Goal: Communication & Community: Answer question/provide support

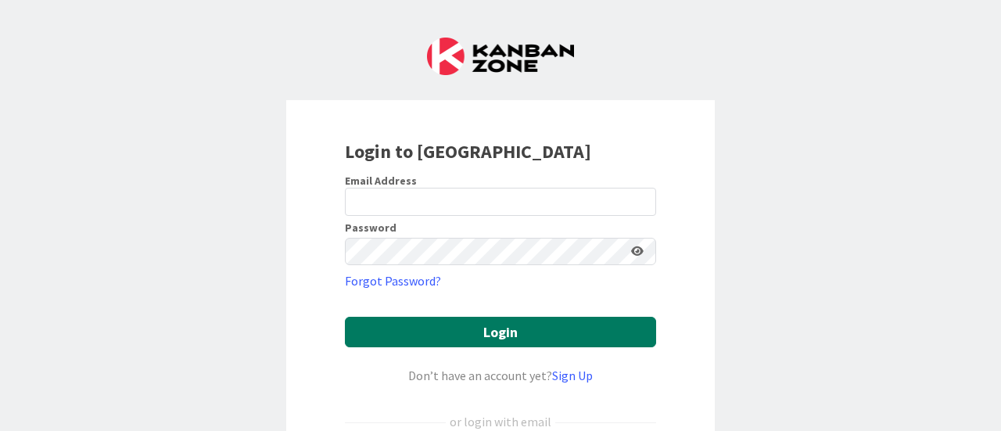
click at [504, 324] on button "Login" at bounding box center [500, 332] width 311 height 31
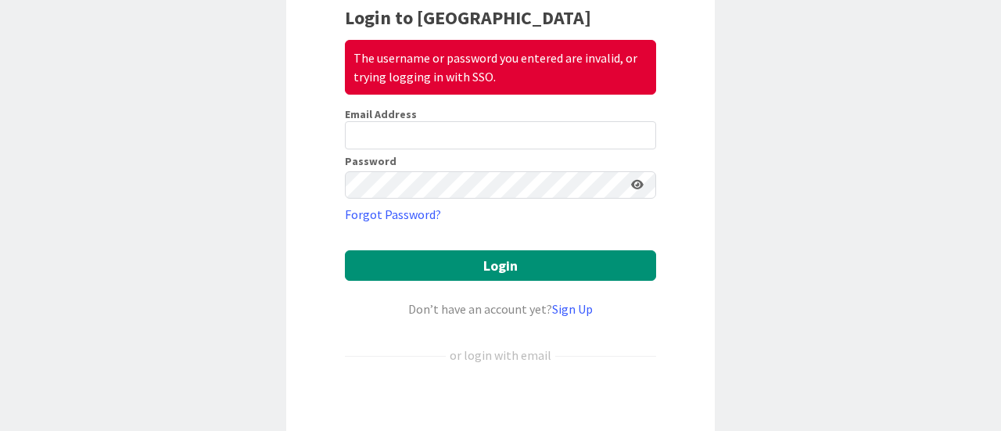
scroll to position [235, 0]
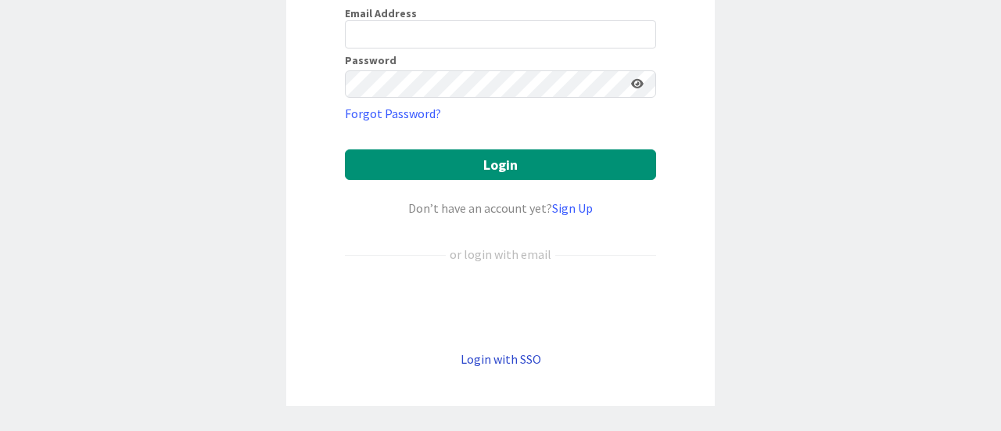
click at [498, 361] on link "Login with SSO" at bounding box center [501, 359] width 81 height 16
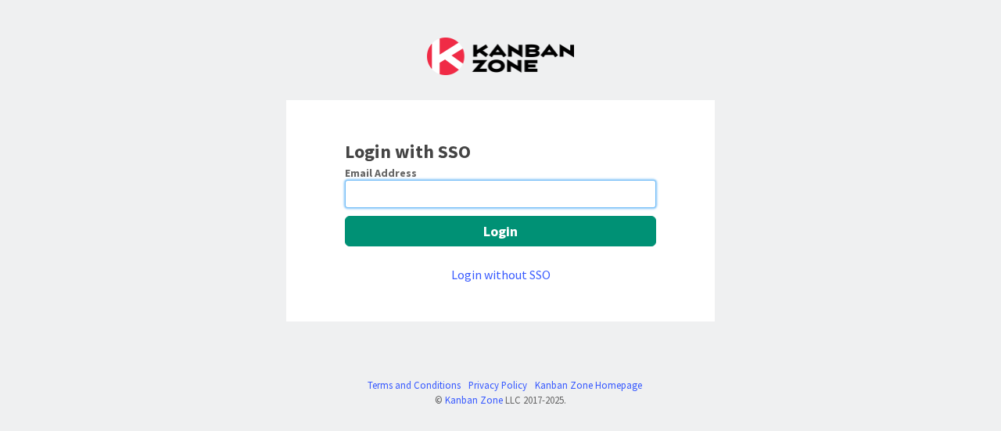
click at [409, 189] on input "email" at bounding box center [500, 194] width 311 height 28
type input "[PERSON_NAME][EMAIL_ADDRESS][PERSON_NAME][DOMAIN_NAME]"
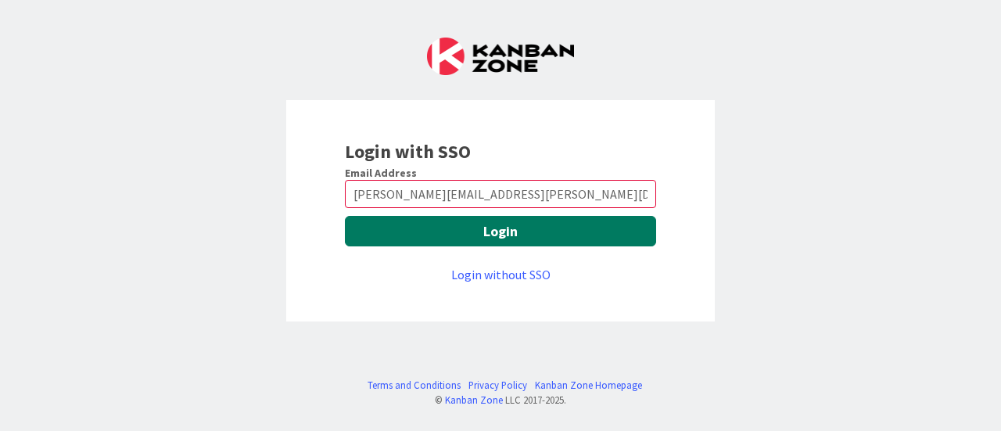
click at [501, 233] on button "Login" at bounding box center [500, 231] width 311 height 31
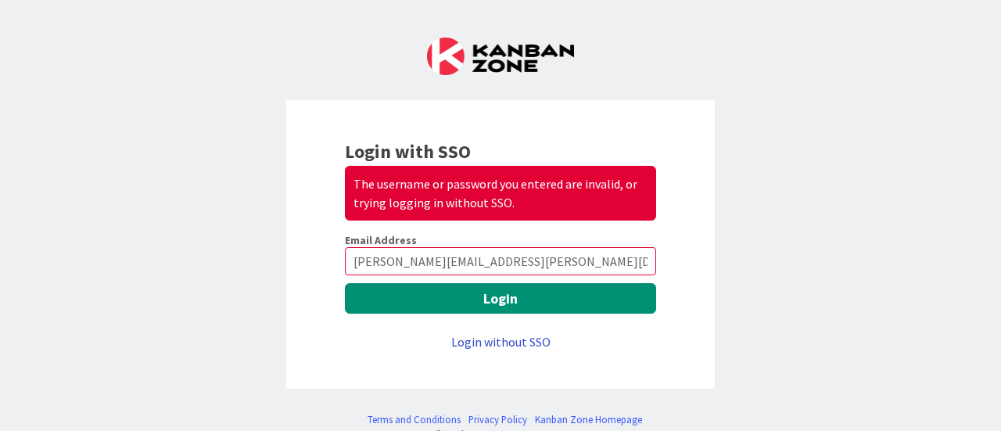
click at [510, 343] on link "Login without SSO" at bounding box center [500, 342] width 99 height 16
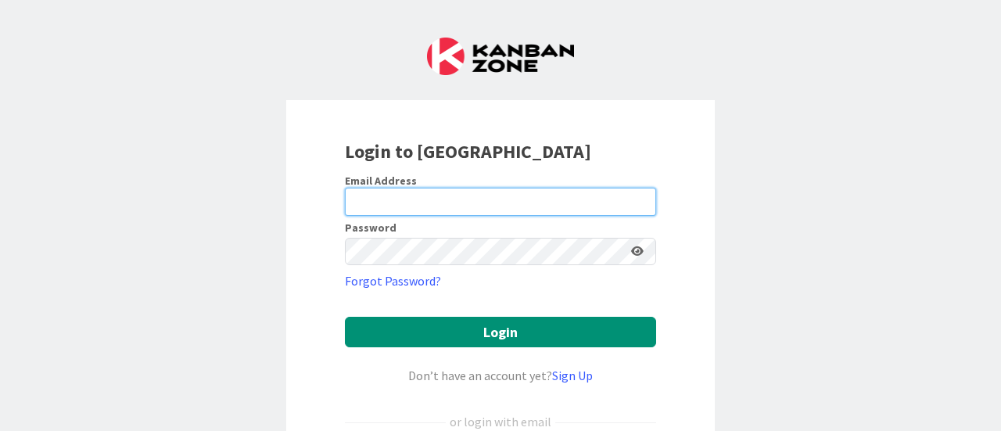
click at [407, 203] on input "email" at bounding box center [500, 202] width 311 height 28
type input "[PERSON_NAME][EMAIL_ADDRESS][PERSON_NAME][DOMAIN_NAME]"
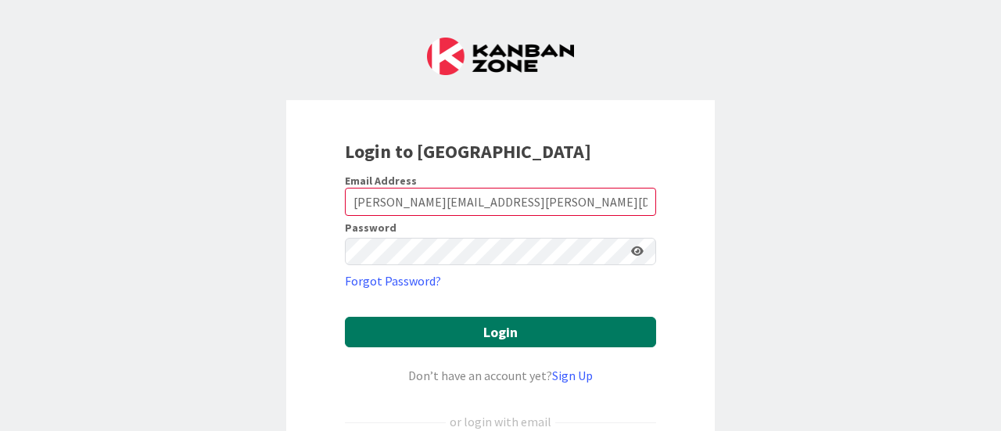
click at [523, 333] on button "Login" at bounding box center [500, 332] width 311 height 31
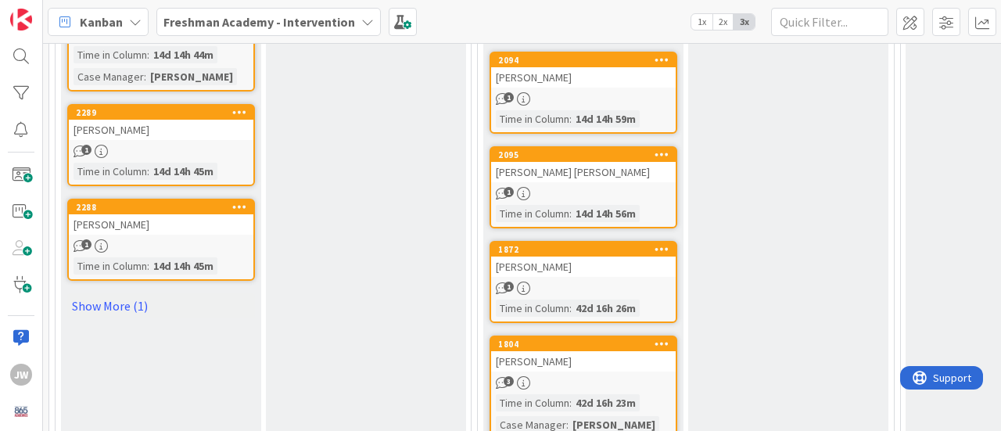
scroll to position [1017, 0]
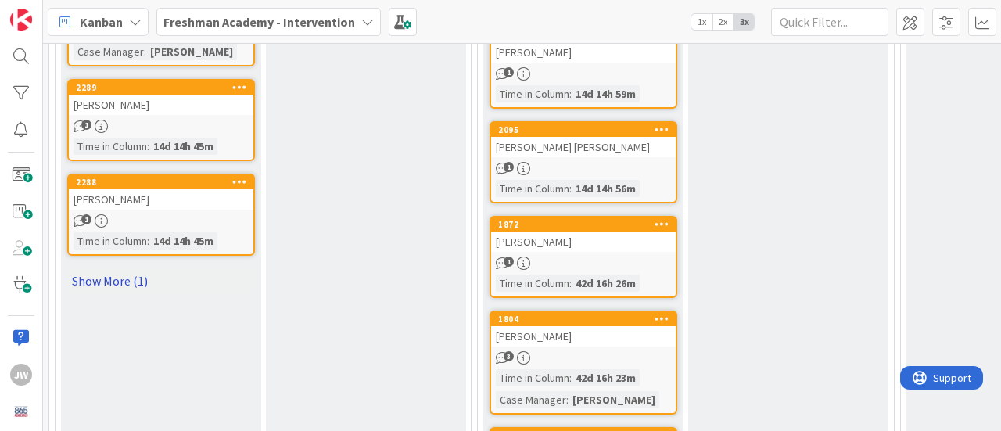
click at [119, 278] on link "Show More (1)" at bounding box center [161, 280] width 188 height 25
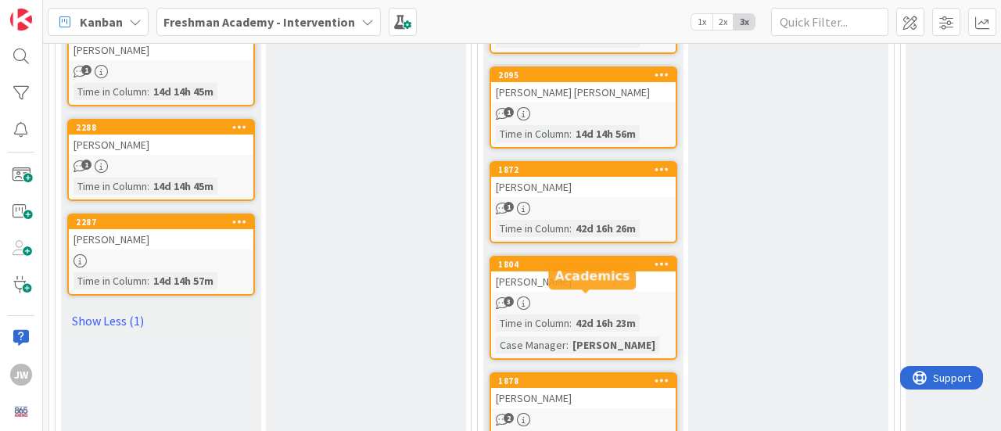
scroll to position [1095, 0]
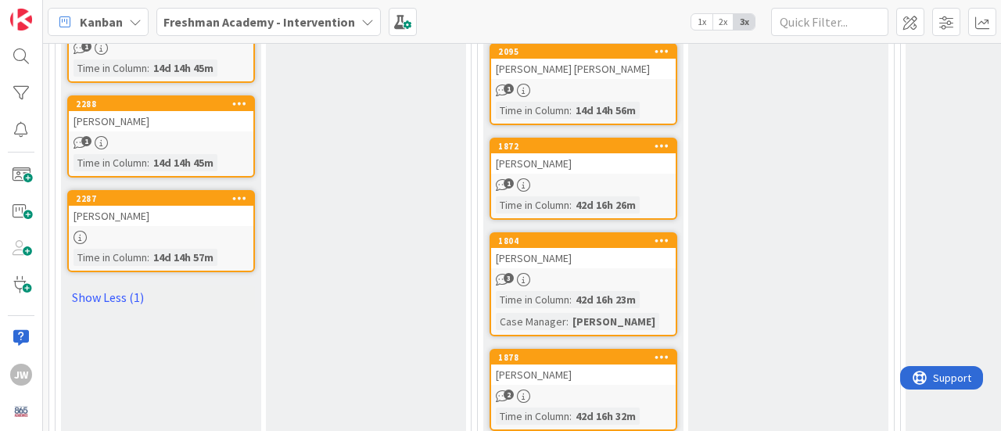
click at [238, 195] on icon at bounding box center [239, 197] width 15 height 11
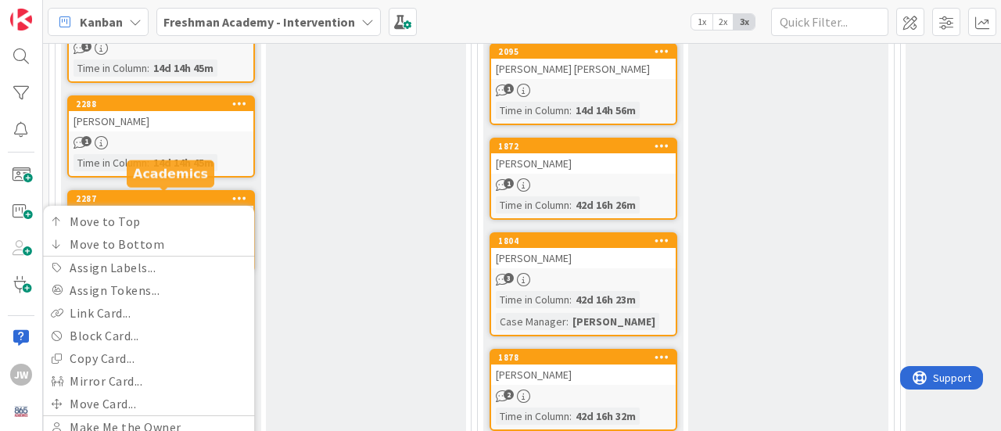
click at [180, 195] on div "2287" at bounding box center [165, 198] width 178 height 11
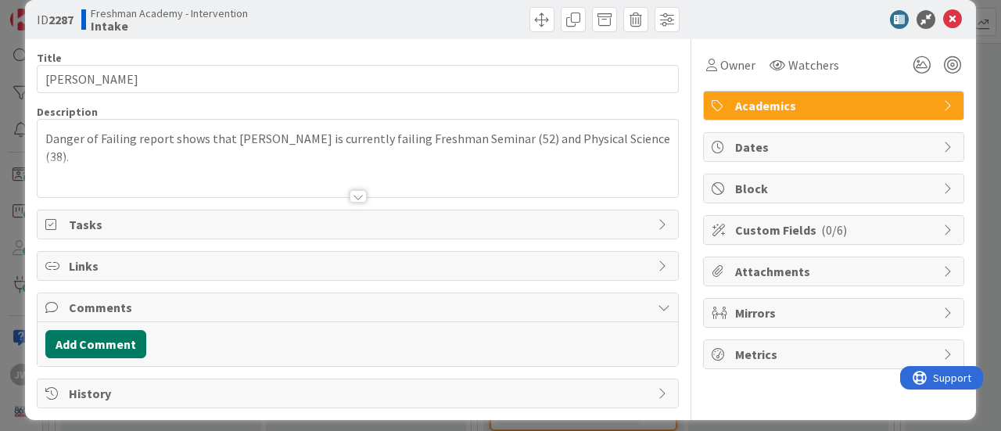
scroll to position [28, 0]
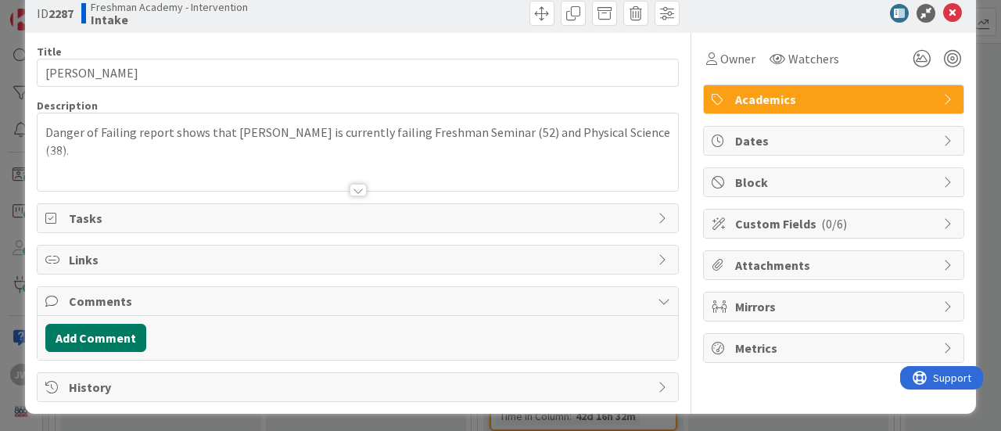
click at [91, 325] on button "Add Comment" at bounding box center [95, 338] width 101 height 28
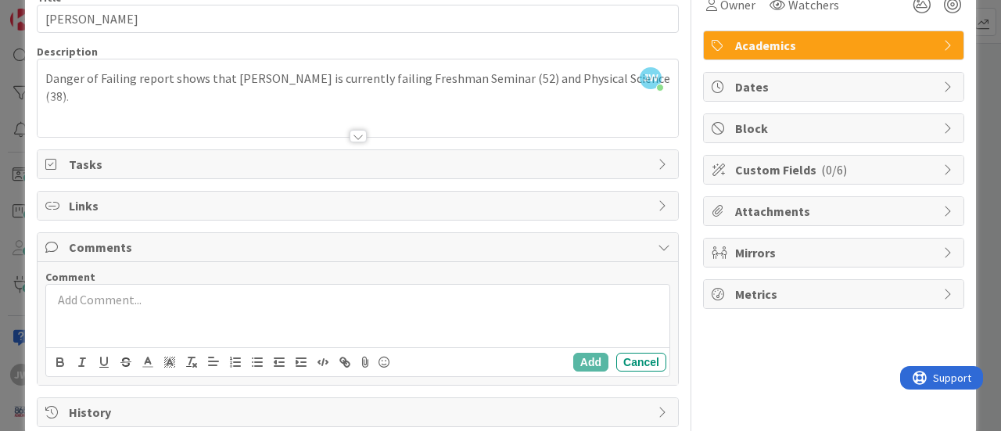
scroll to position [106, 0]
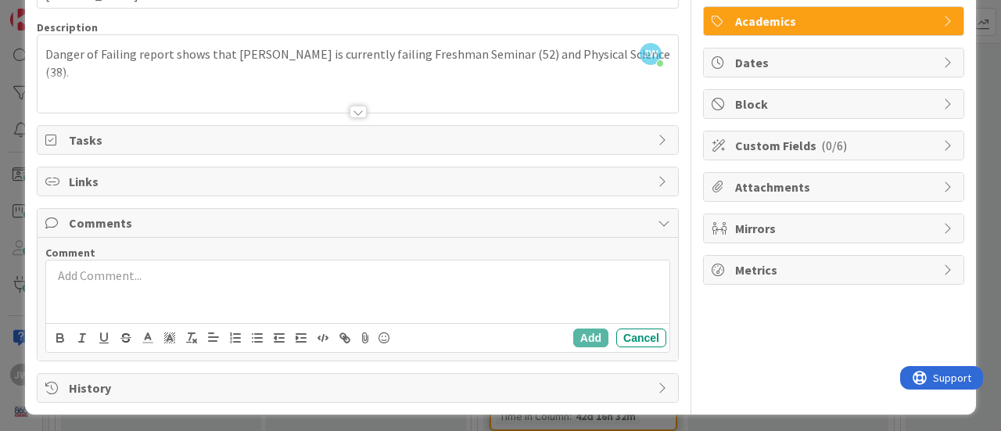
click at [161, 284] on div at bounding box center [358, 292] width 624 height 63
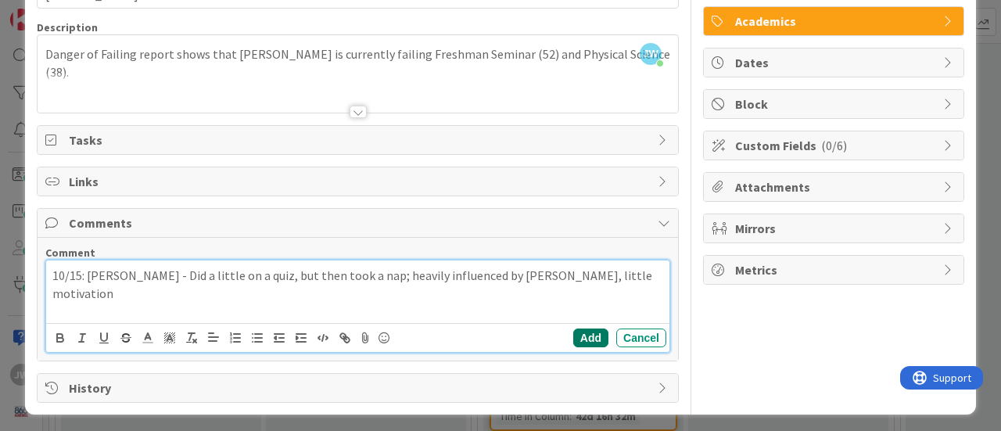
click at [587, 337] on button "Add" at bounding box center [590, 338] width 35 height 19
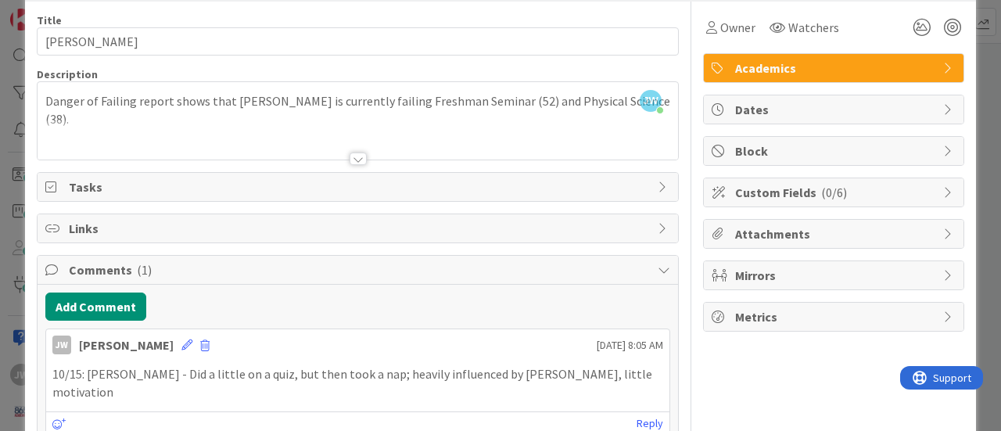
scroll to position [0, 0]
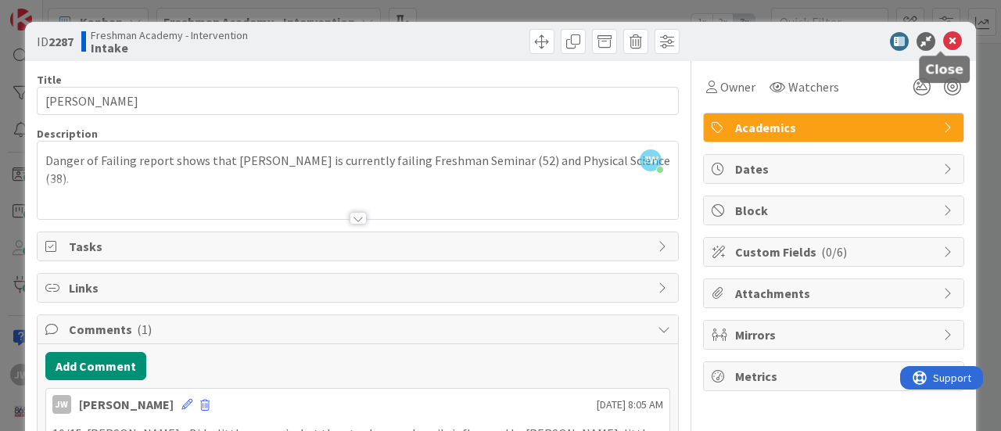
click at [944, 41] on icon at bounding box center [953, 41] width 19 height 19
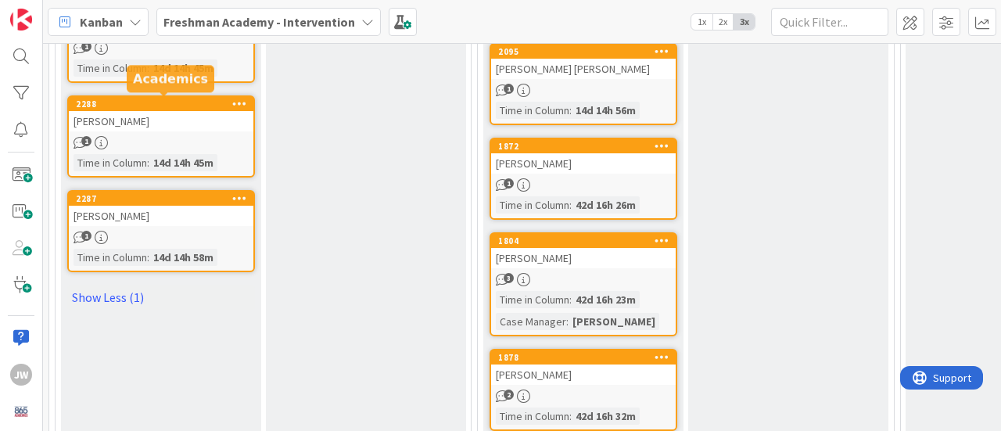
click at [200, 107] on div "2288" at bounding box center [165, 104] width 178 height 11
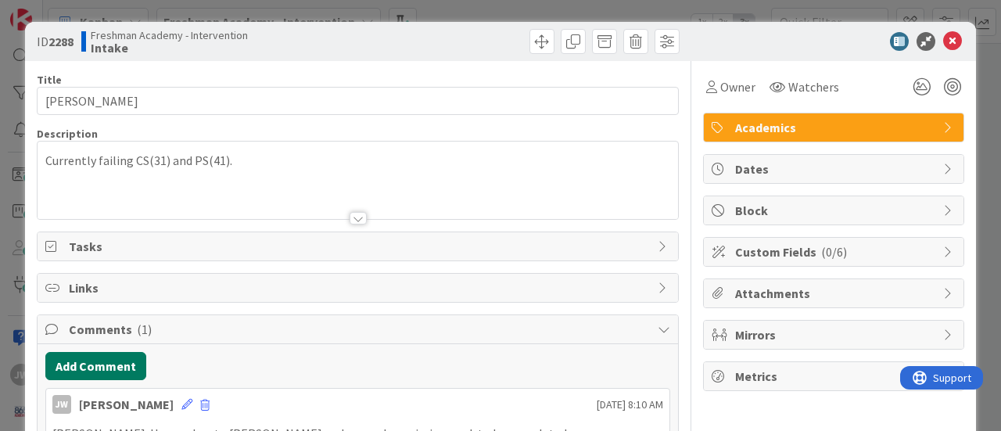
click at [114, 361] on button "Add Comment" at bounding box center [95, 366] width 101 height 28
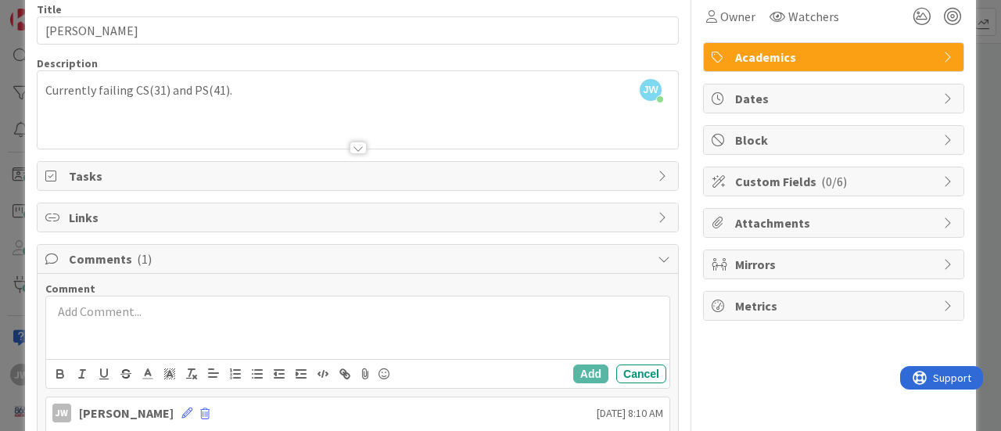
scroll to position [156, 0]
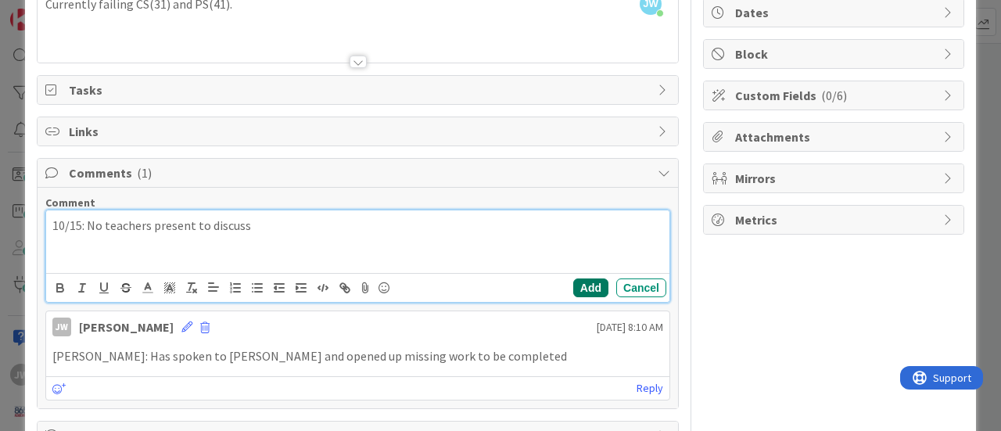
click at [584, 287] on button "Add" at bounding box center [590, 288] width 35 height 19
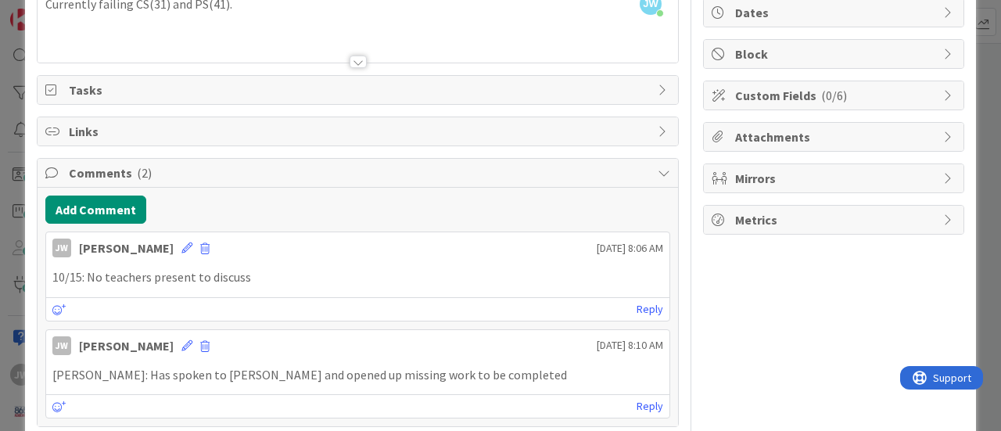
scroll to position [0, 0]
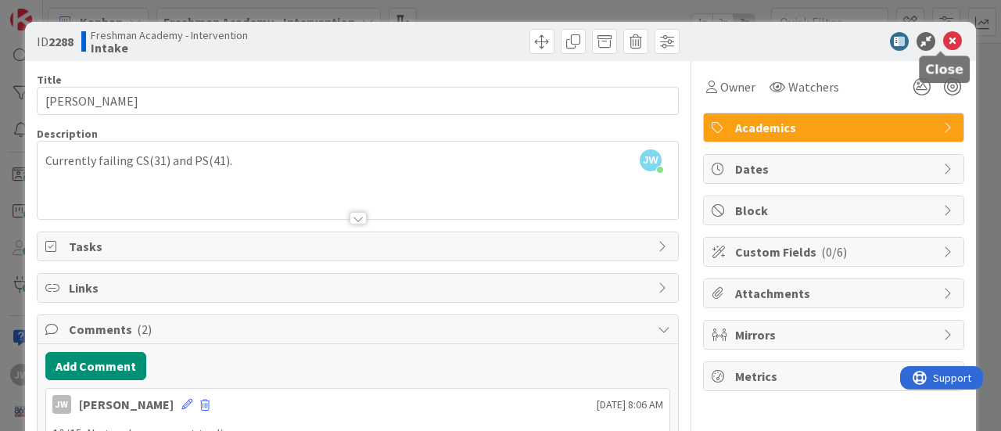
click at [944, 41] on icon at bounding box center [953, 41] width 19 height 19
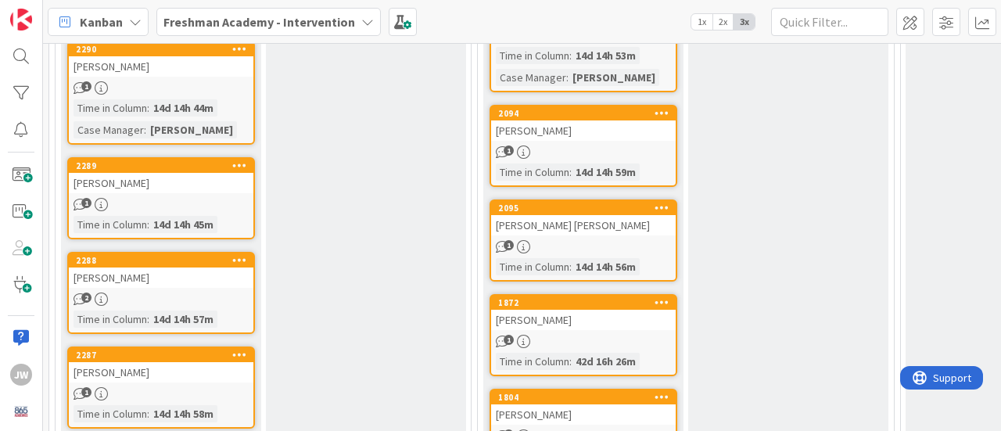
click at [189, 203] on div "1" at bounding box center [161, 204] width 185 height 13
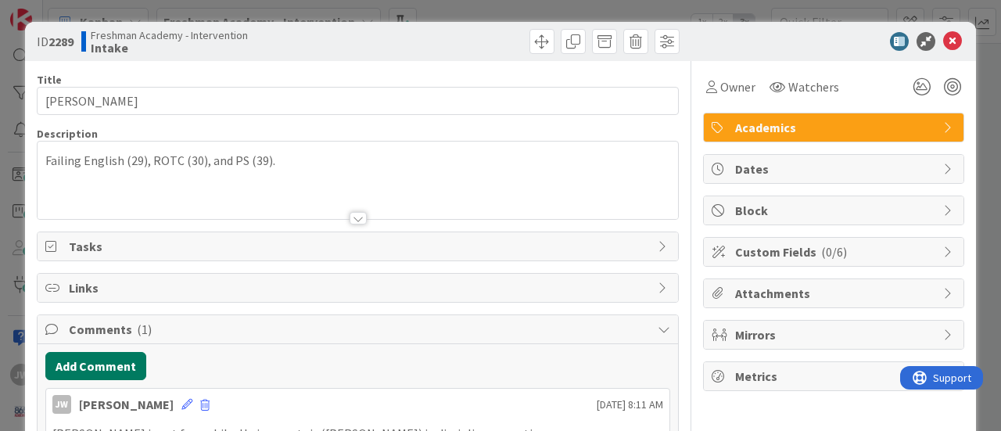
click at [105, 359] on button "Add Comment" at bounding box center [95, 366] width 101 height 28
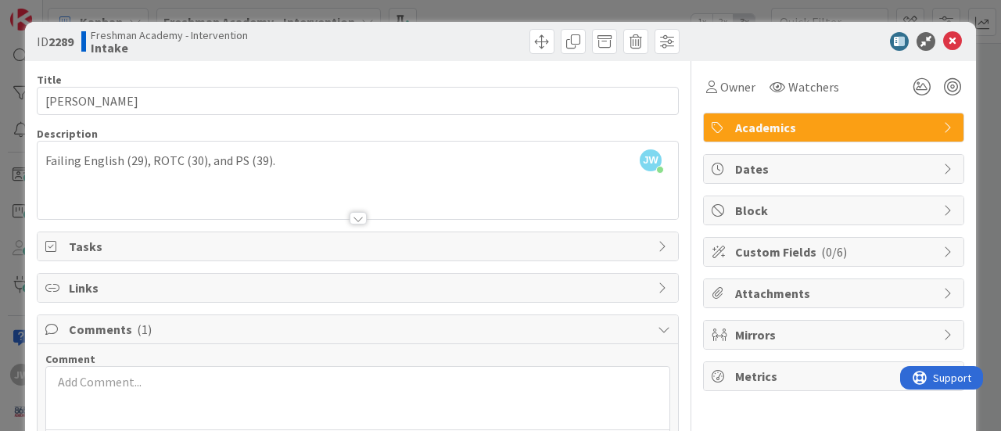
click at [157, 390] on div at bounding box center [358, 398] width 624 height 63
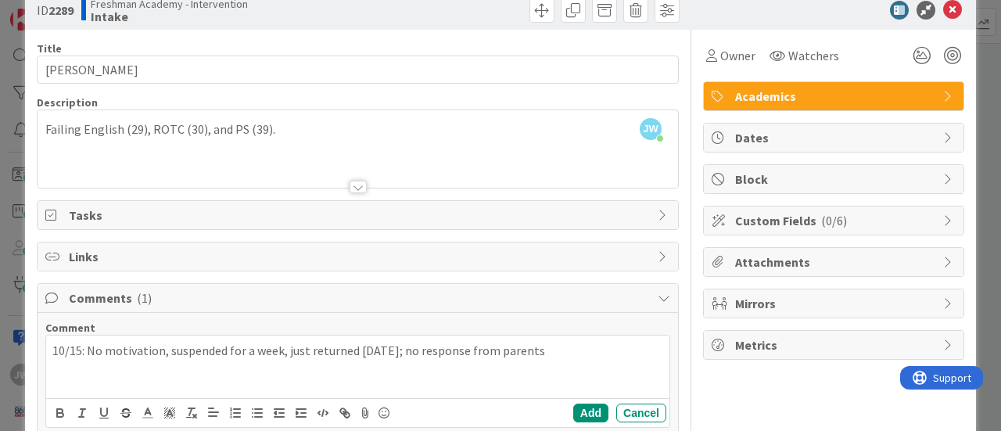
scroll to position [78, 0]
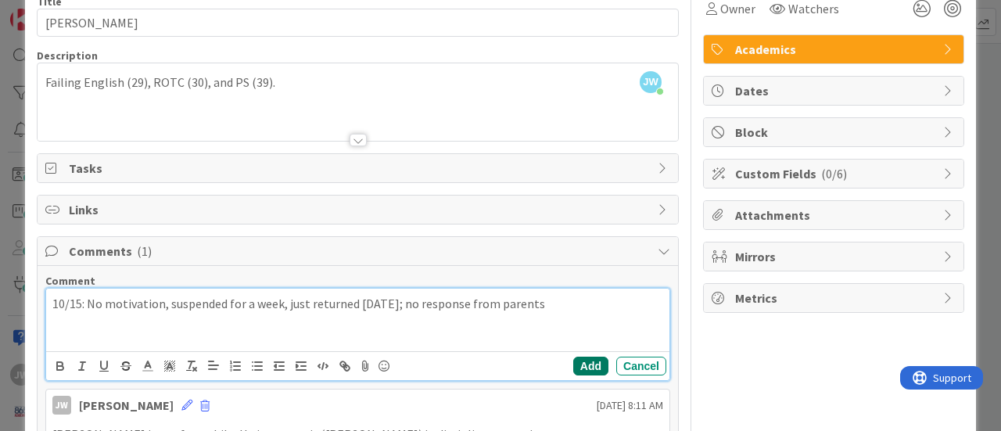
click at [579, 361] on button "Add" at bounding box center [590, 366] width 35 height 19
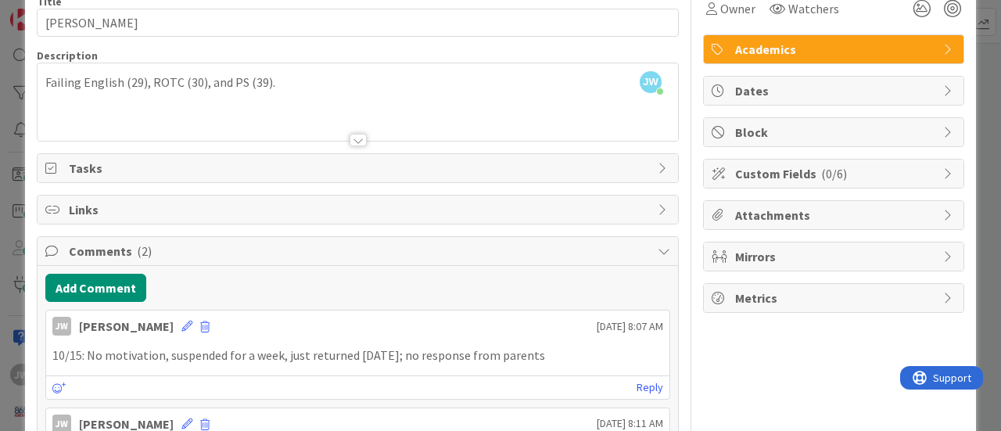
scroll to position [0, 0]
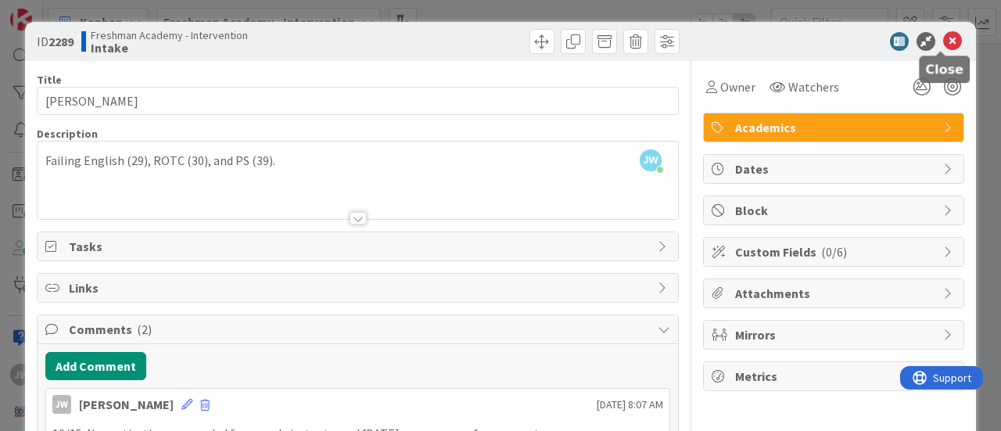
click at [944, 38] on icon at bounding box center [953, 41] width 19 height 19
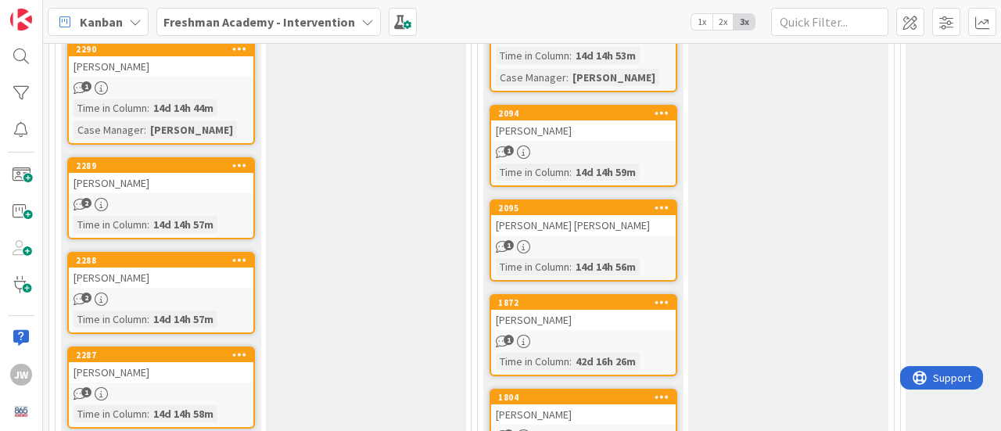
click at [149, 77] on div "2290 [PERSON_NAME] 1 Time in [GEOGRAPHIC_DATA] : 14d 14h 44m Case Manager : [PE…" at bounding box center [161, 93] width 188 height 104
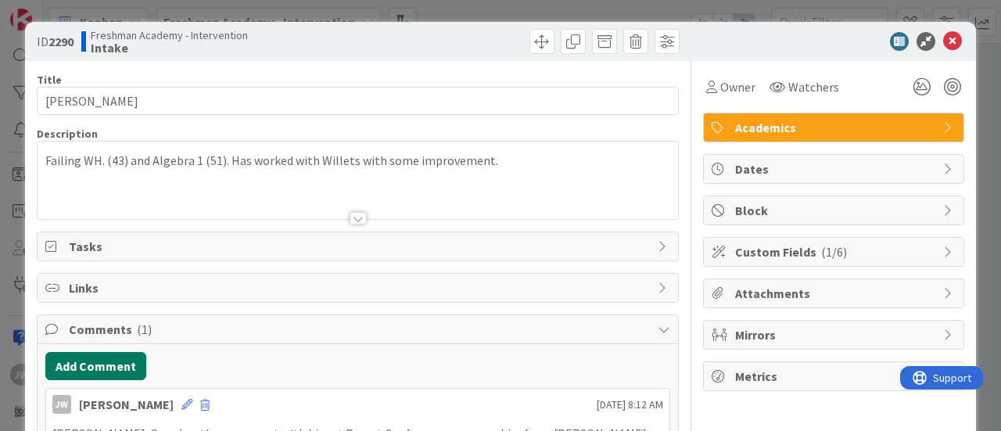
click at [93, 370] on button "Add Comment" at bounding box center [95, 366] width 101 height 28
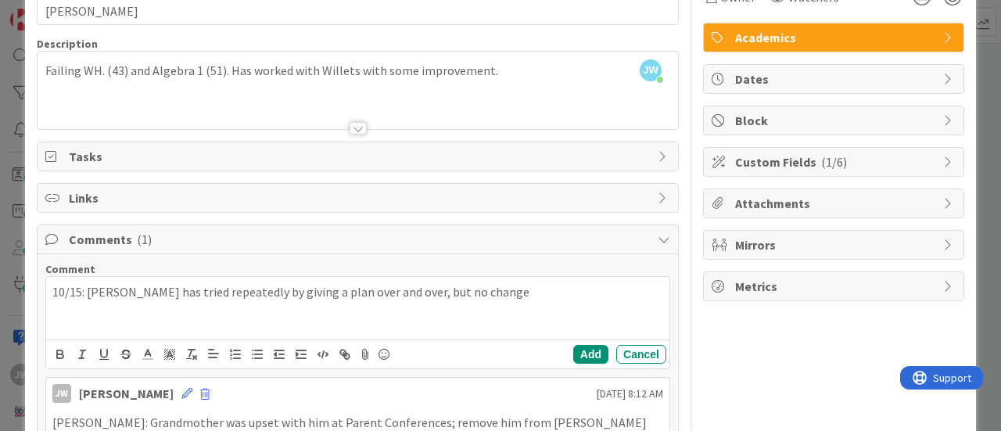
scroll to position [203, 0]
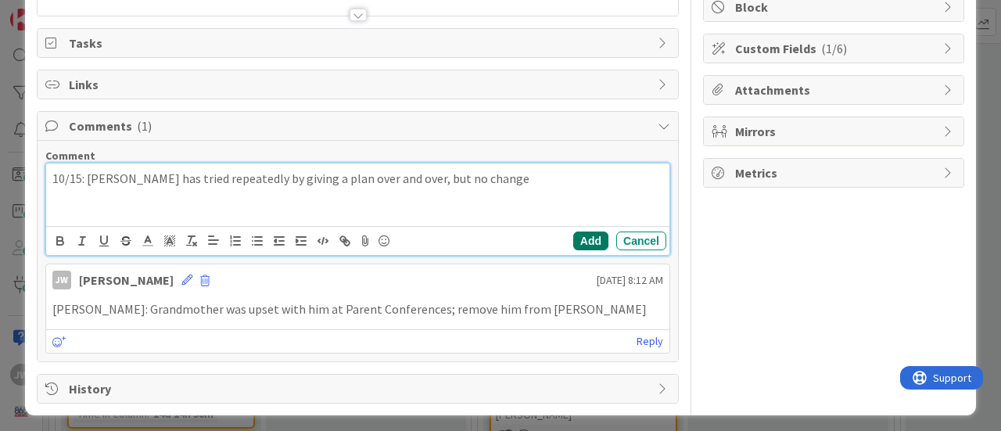
click at [579, 239] on button "Add" at bounding box center [590, 241] width 35 height 19
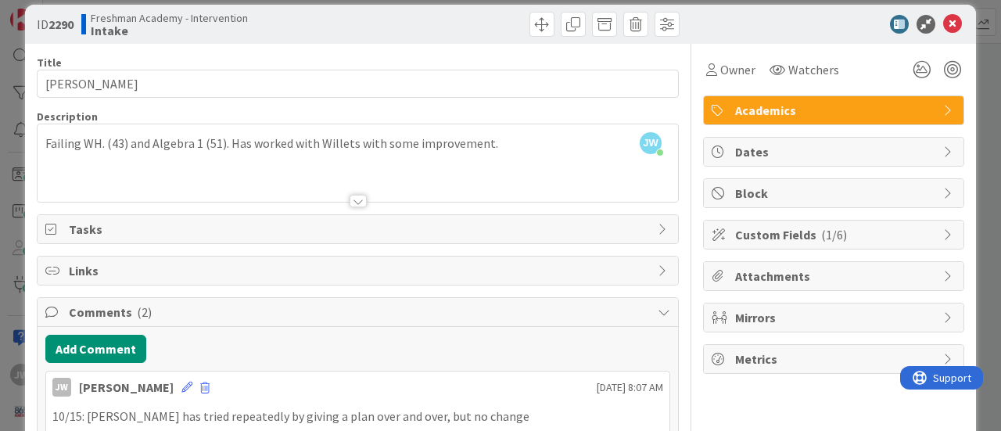
scroll to position [0, 0]
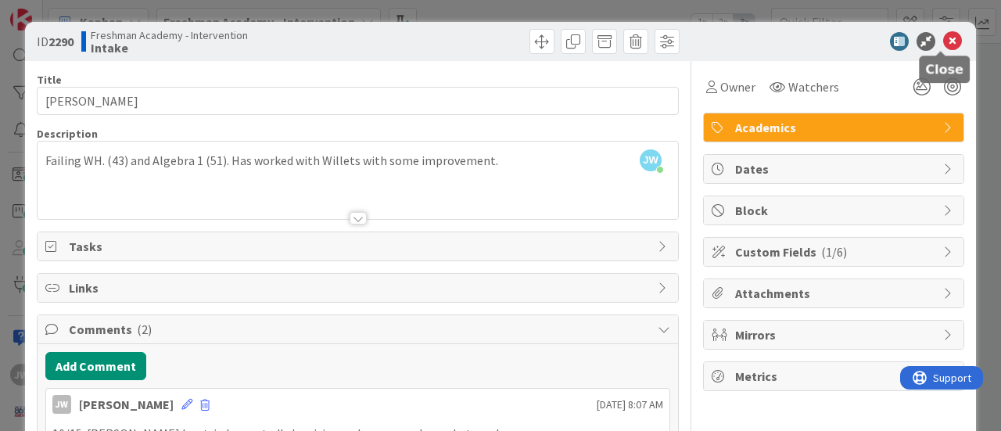
click at [944, 35] on icon at bounding box center [953, 41] width 19 height 19
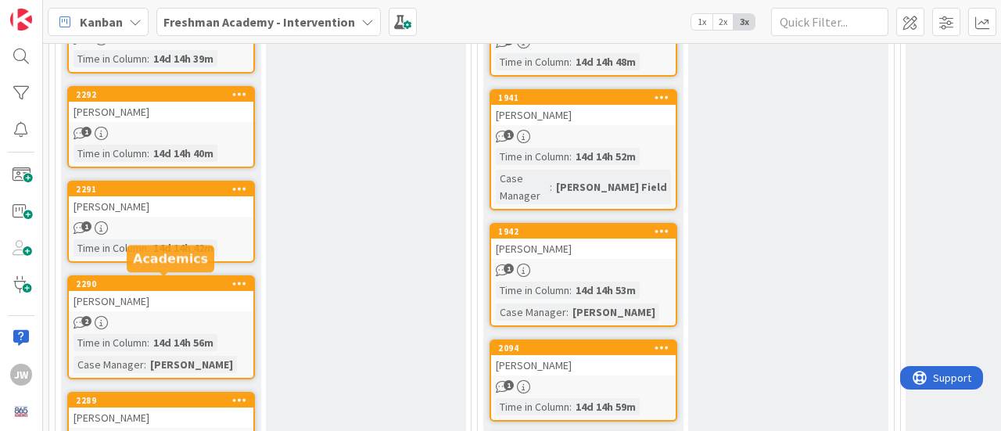
scroll to position [626, 0]
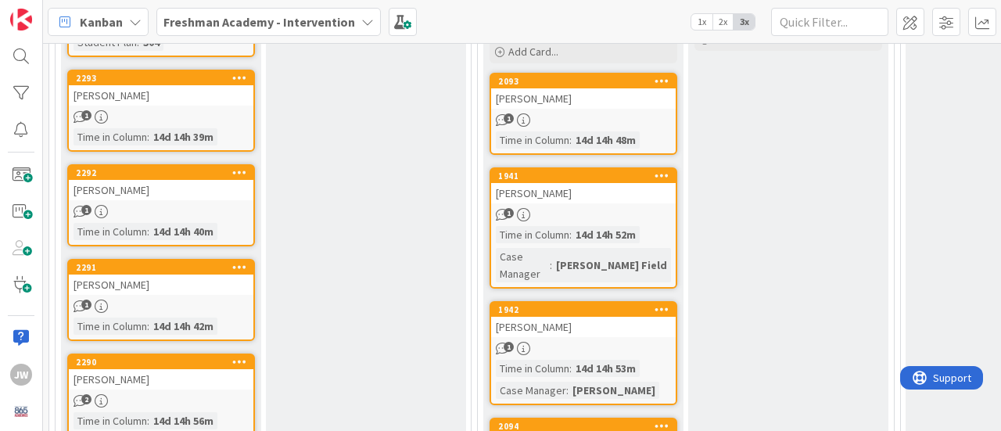
click at [208, 189] on div "[PERSON_NAME]" at bounding box center [161, 190] width 185 height 20
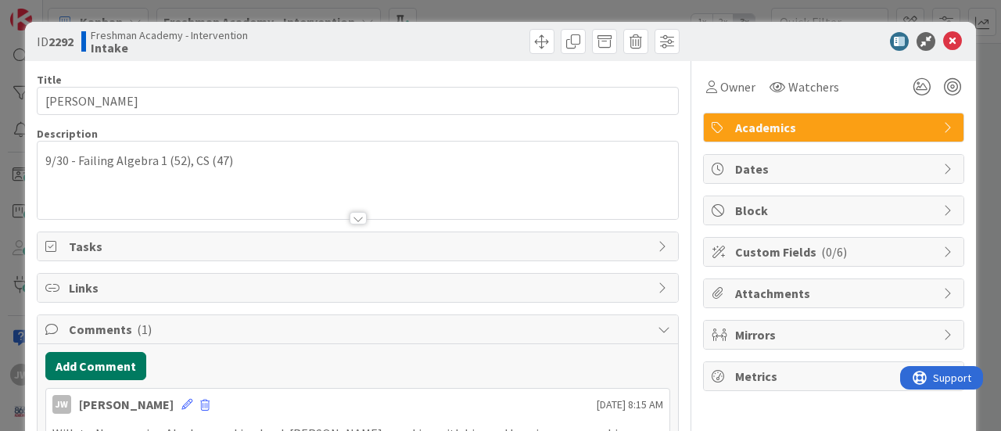
click at [105, 358] on button "Add Comment" at bounding box center [95, 366] width 101 height 28
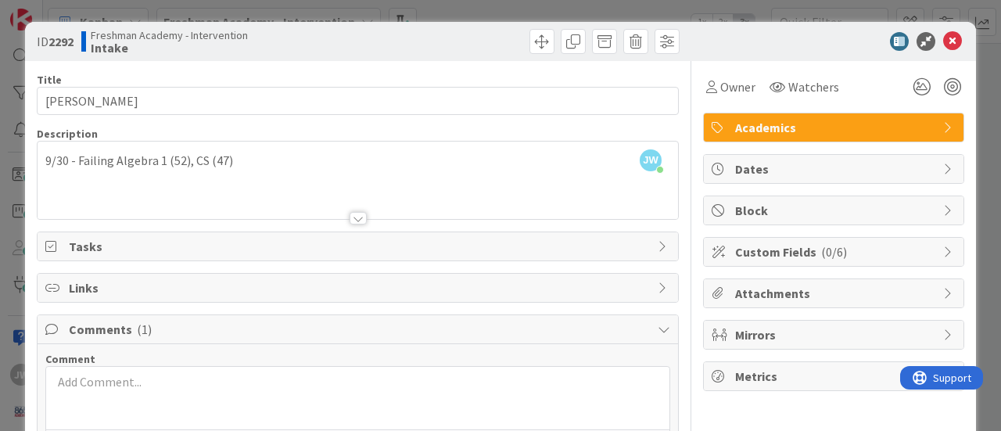
scroll to position [156, 0]
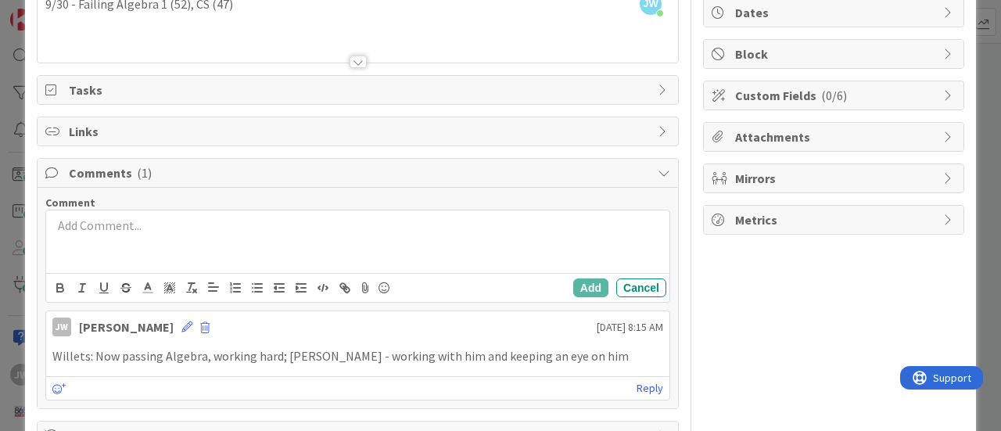
click at [120, 220] on p at bounding box center [357, 226] width 611 height 18
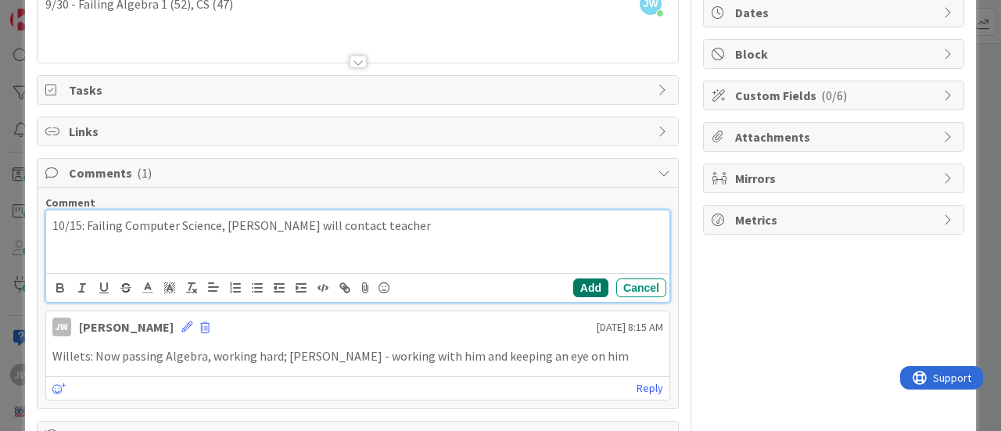
click at [576, 281] on button "Add" at bounding box center [590, 288] width 35 height 19
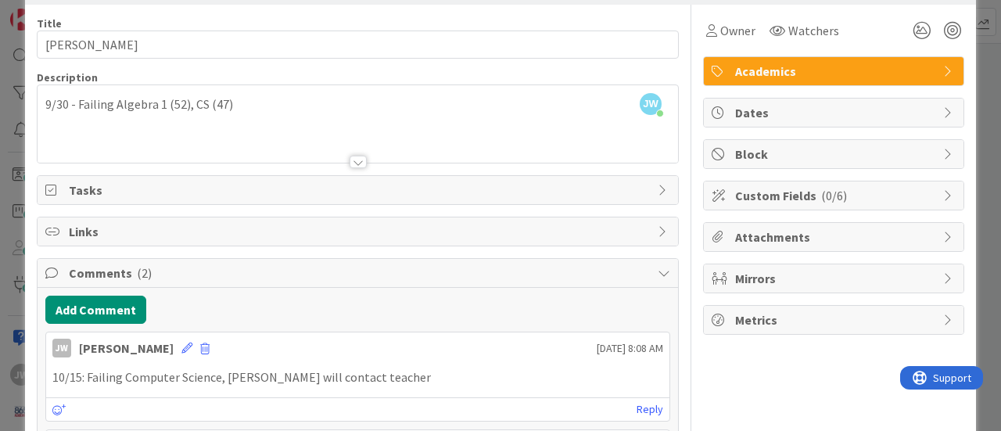
scroll to position [0, 0]
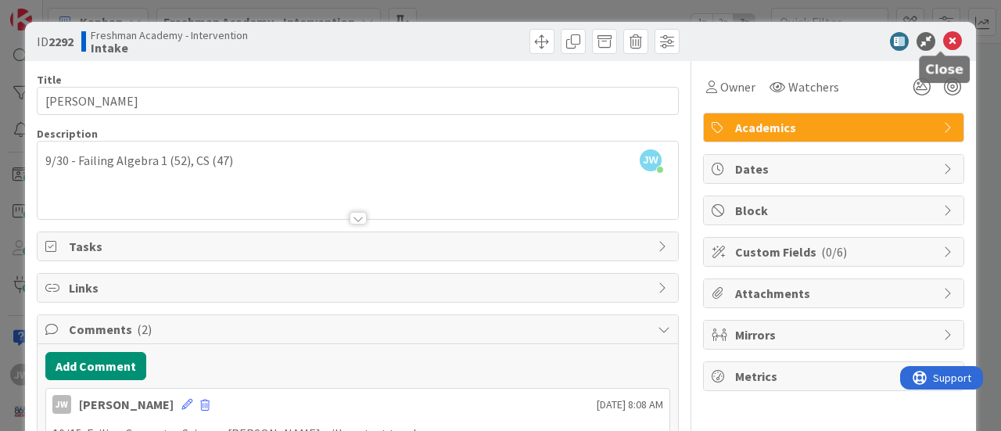
click at [944, 38] on icon at bounding box center [953, 41] width 19 height 19
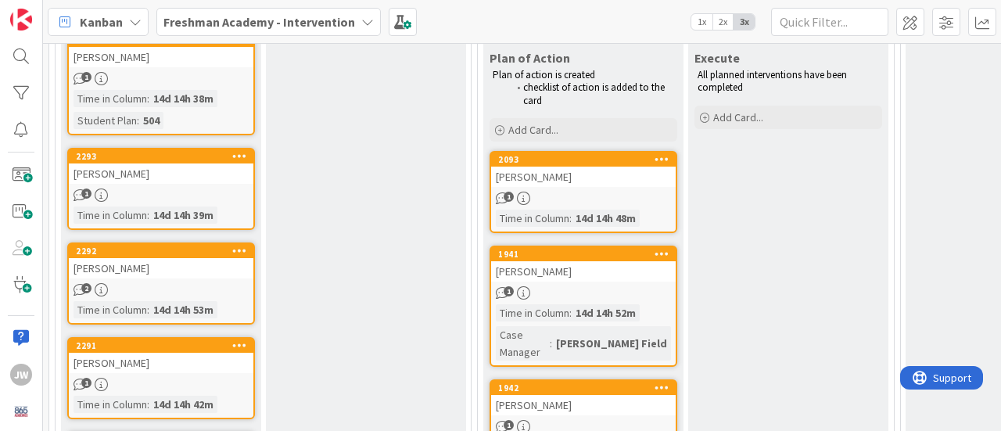
click at [190, 164] on div "[PERSON_NAME]" at bounding box center [161, 174] width 185 height 20
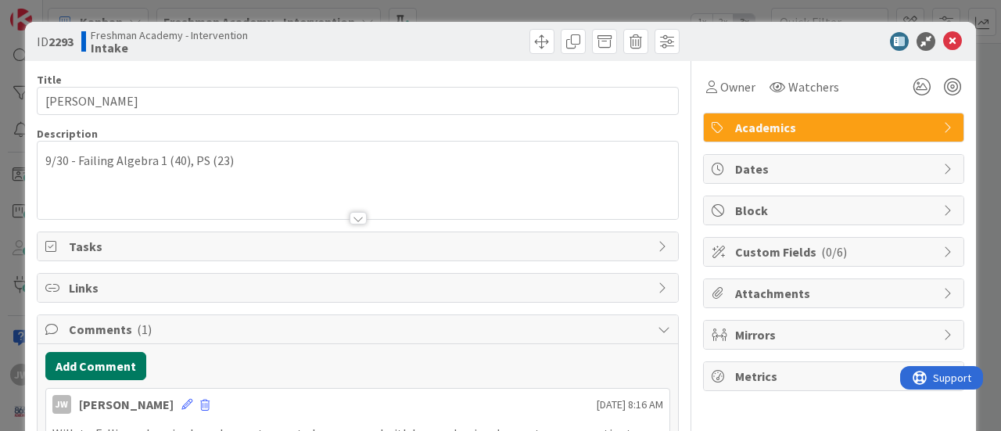
click at [102, 358] on button "Add Comment" at bounding box center [95, 366] width 101 height 28
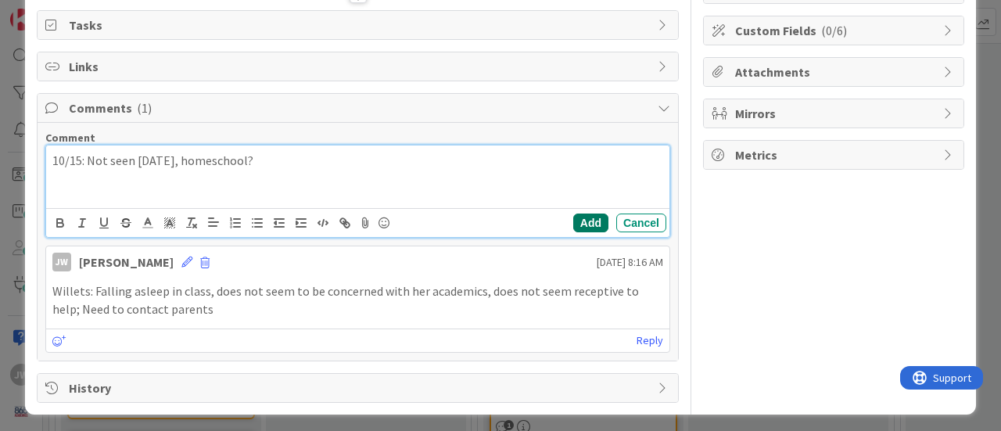
click at [580, 217] on button "Add" at bounding box center [590, 223] width 35 height 19
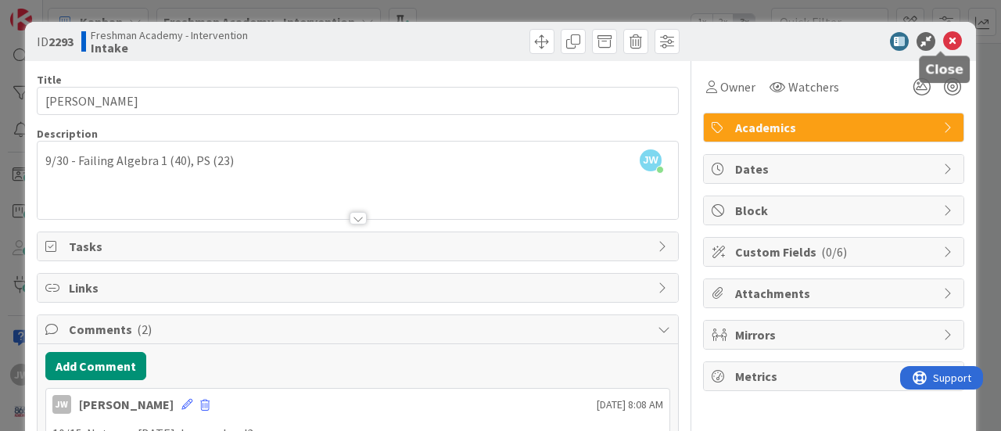
click at [944, 41] on icon at bounding box center [953, 41] width 19 height 19
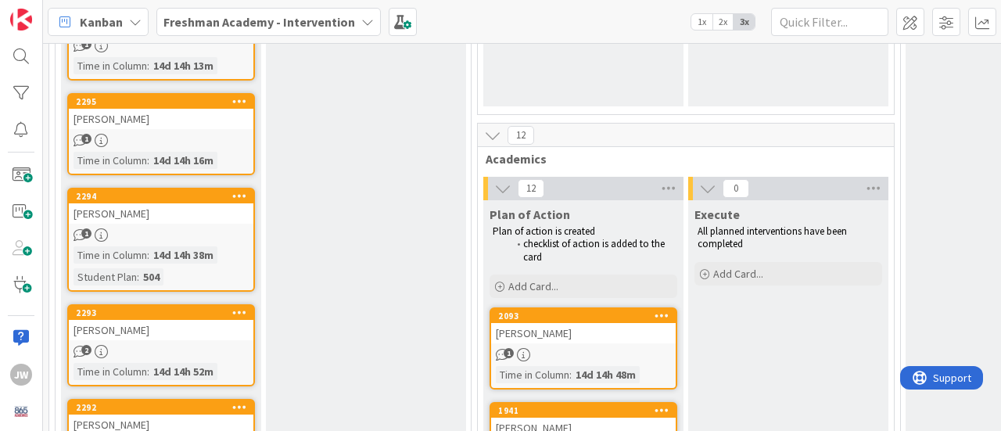
click at [160, 225] on div "2294 [PERSON_NAME] 1 Time in [GEOGRAPHIC_DATA] : 14d 14h 38m Student Plan : 504" at bounding box center [161, 240] width 188 height 104
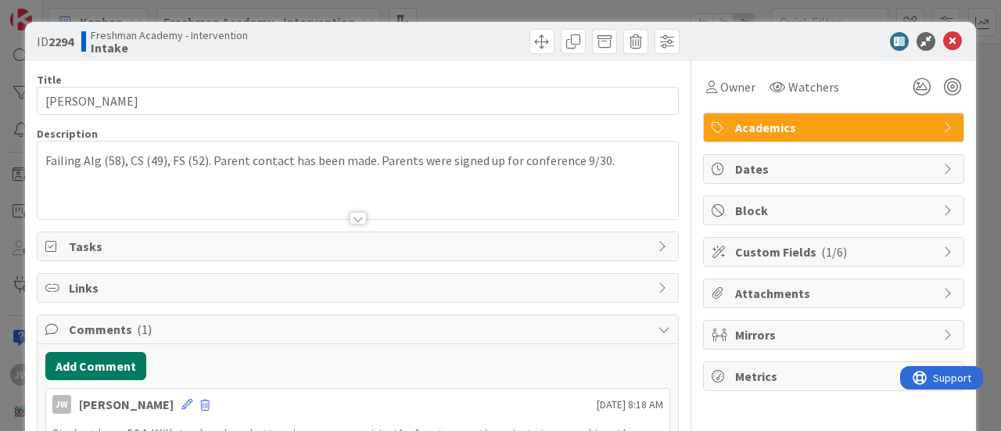
click at [106, 359] on button "Add Comment" at bounding box center [95, 366] width 101 height 28
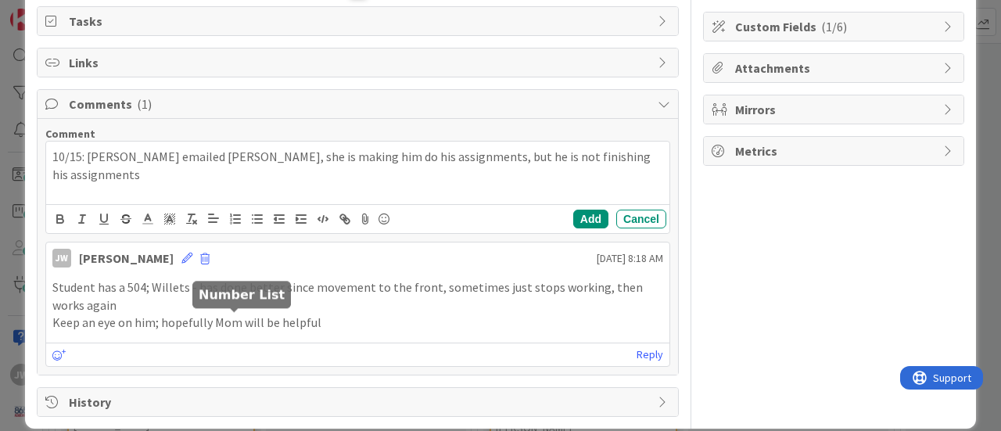
scroll to position [235, 0]
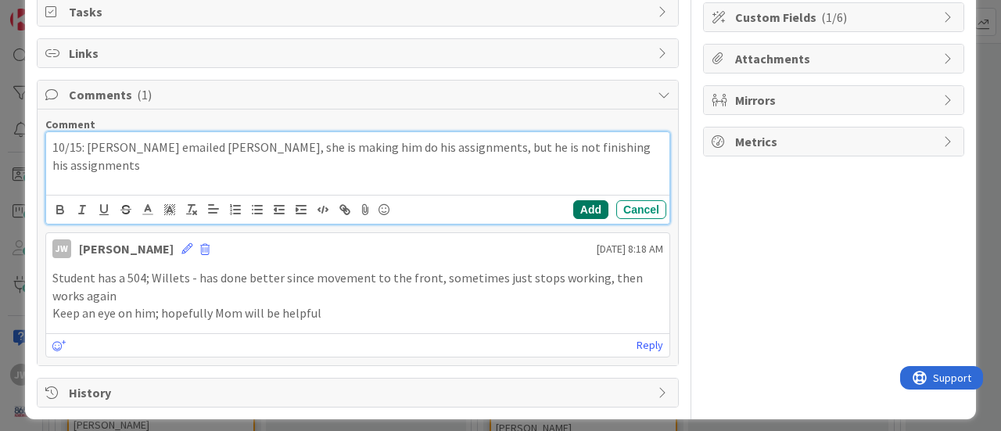
click at [579, 201] on button "Add" at bounding box center [590, 209] width 35 height 19
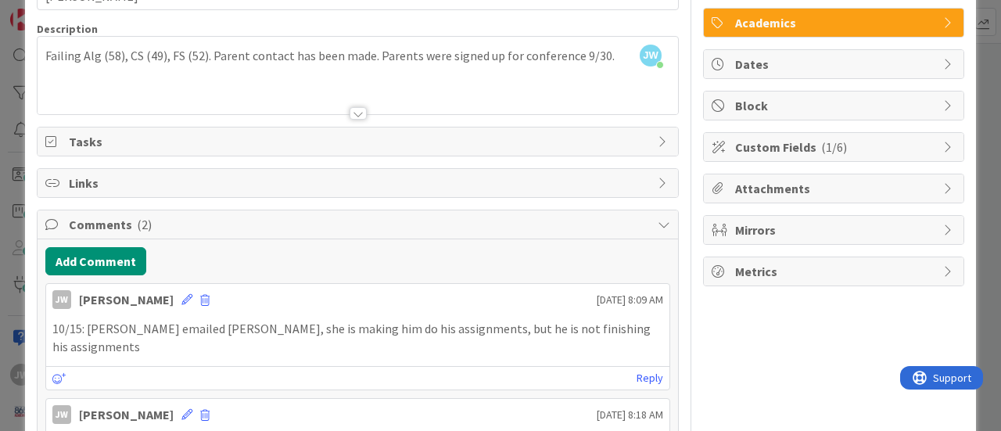
scroll to position [0, 0]
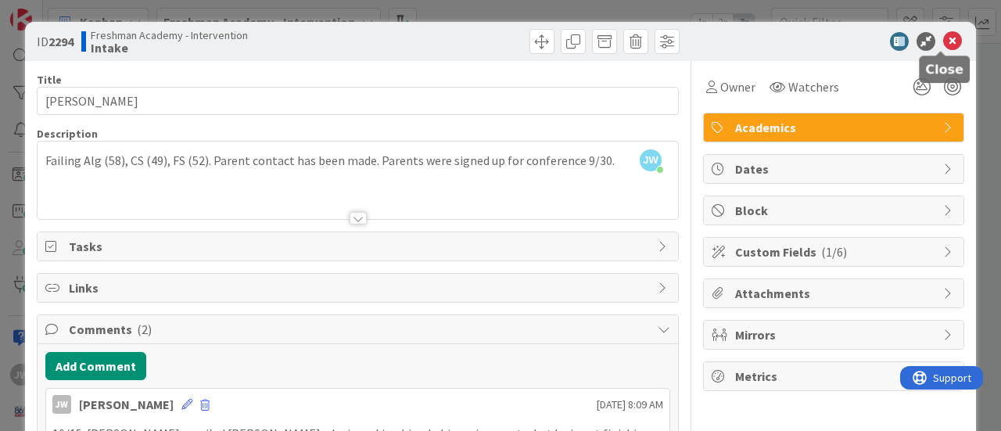
click at [944, 40] on icon at bounding box center [953, 41] width 19 height 19
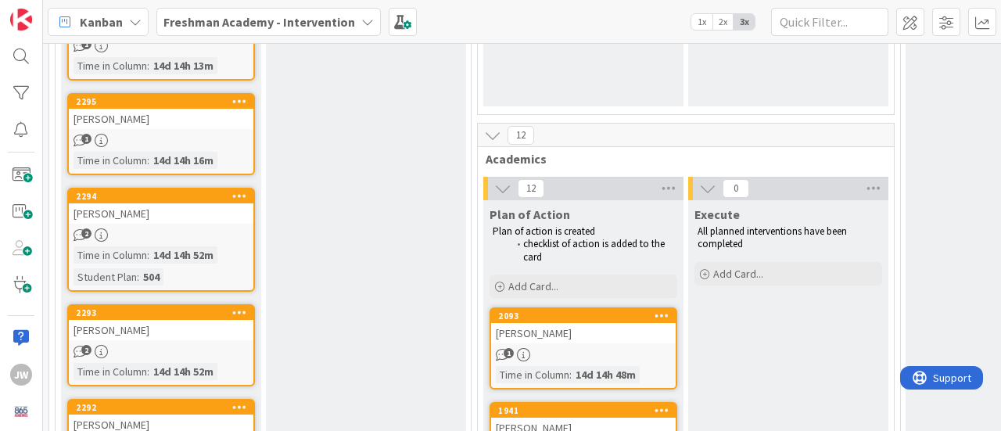
click at [191, 118] on div "[PERSON_NAME]" at bounding box center [161, 119] width 185 height 20
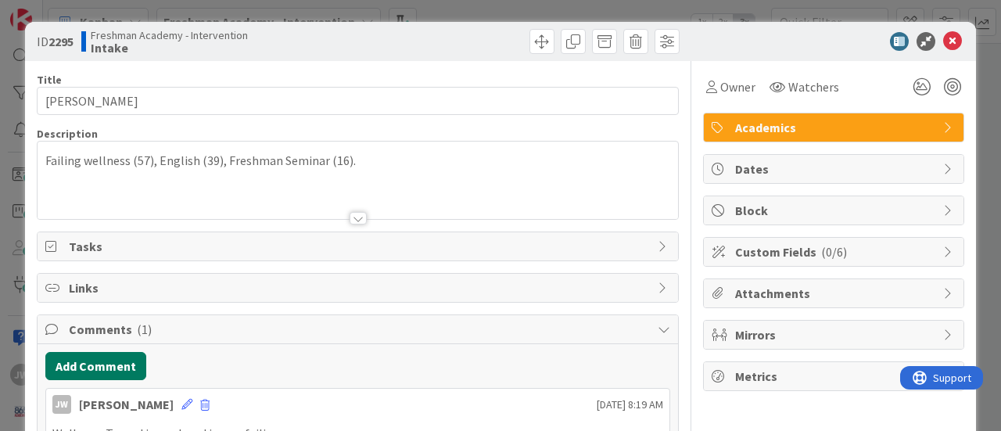
click at [108, 370] on button "Add Comment" at bounding box center [95, 366] width 101 height 28
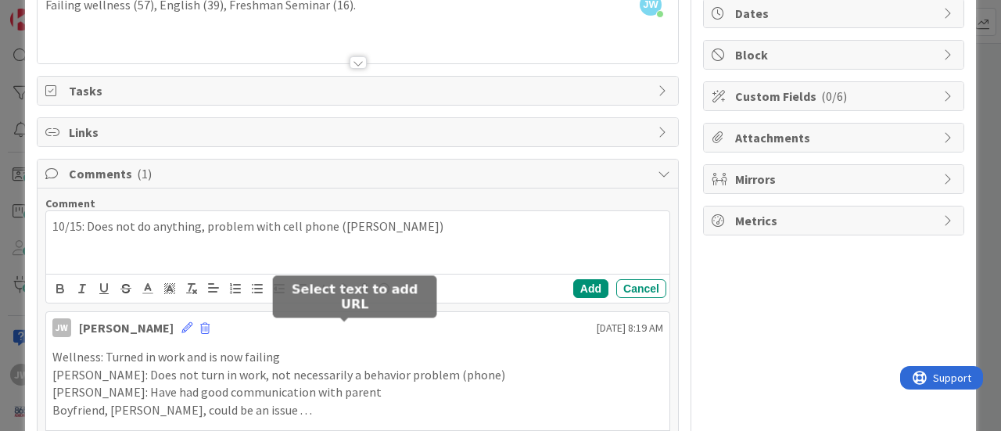
scroll to position [156, 0]
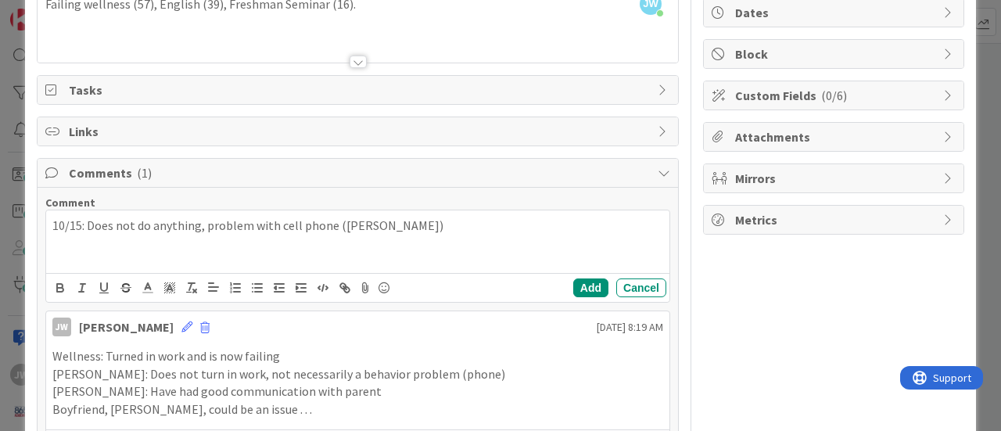
drag, startPoint x: 203, startPoint y: 224, endPoint x: 228, endPoint y: 232, distance: 27.2
click at [205, 225] on p "10/15: Does not do anything, problem with cell phone ([PERSON_NAME])" at bounding box center [357, 226] width 611 height 18
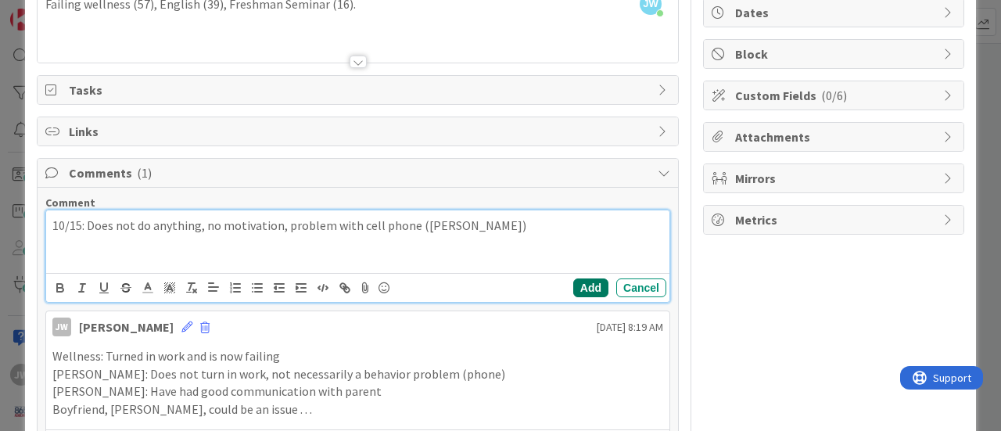
click at [584, 285] on button "Add" at bounding box center [590, 288] width 35 height 19
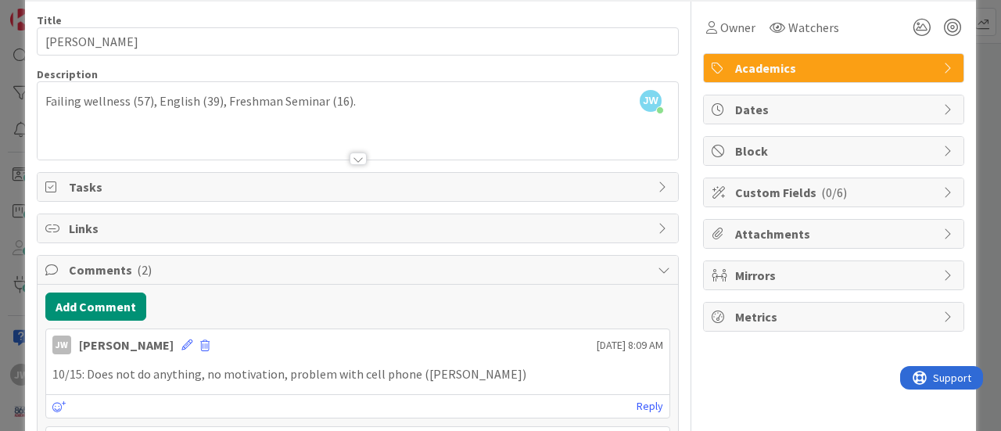
scroll to position [0, 0]
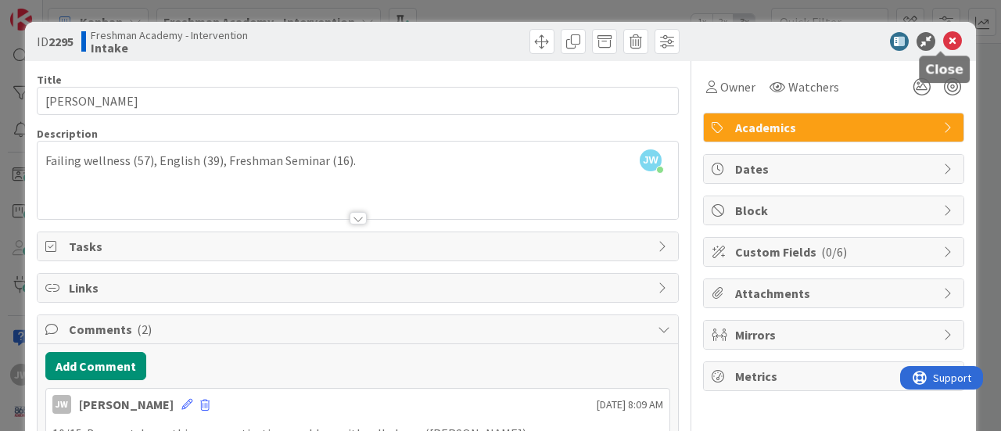
click at [944, 37] on icon at bounding box center [953, 41] width 19 height 19
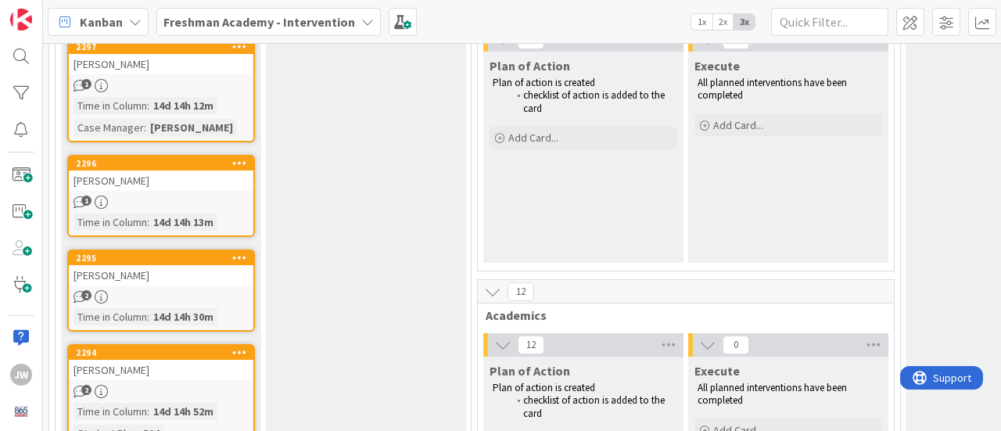
click at [182, 192] on div "2296 Aiden Weismueller 1 Time in [GEOGRAPHIC_DATA] : 14d 14h 13m" at bounding box center [161, 196] width 188 height 82
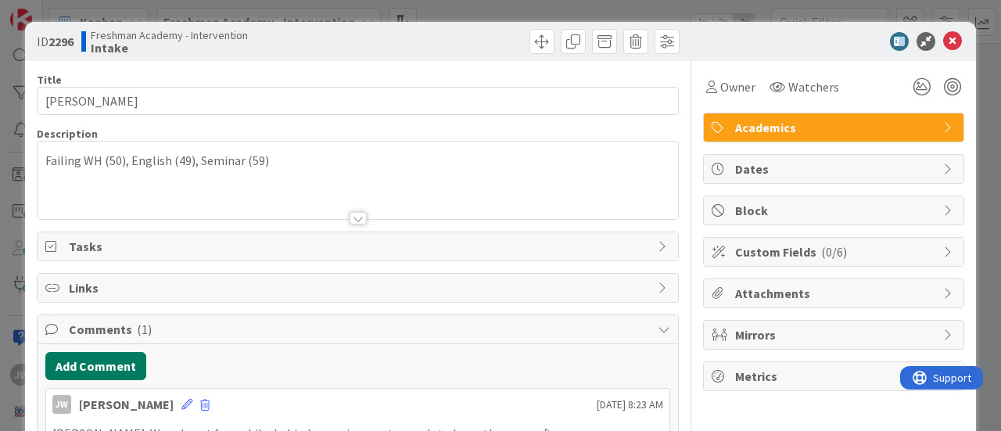
click at [97, 352] on button "Add Comment" at bounding box center [95, 366] width 101 height 28
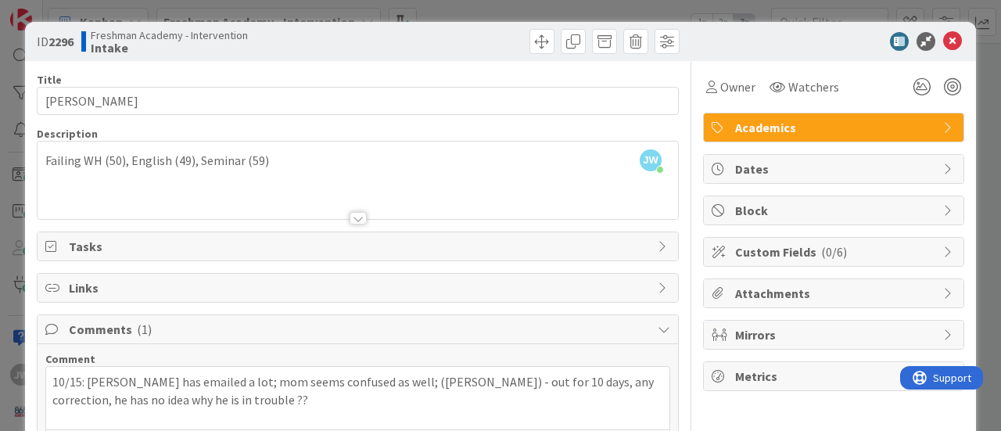
scroll to position [156, 0]
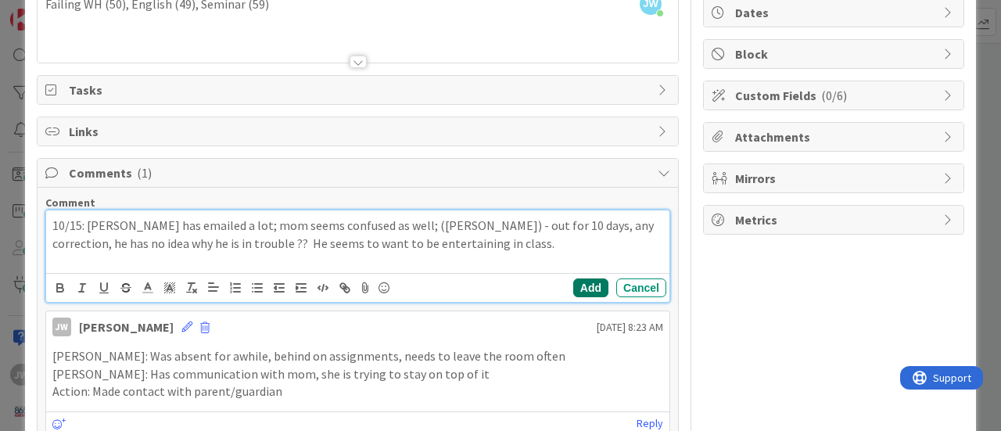
click at [575, 280] on button "Add" at bounding box center [590, 288] width 35 height 19
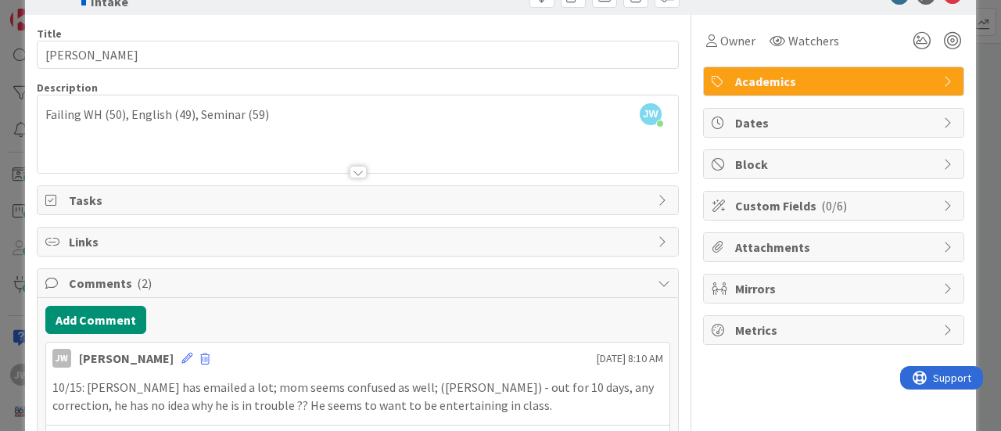
scroll to position [0, 0]
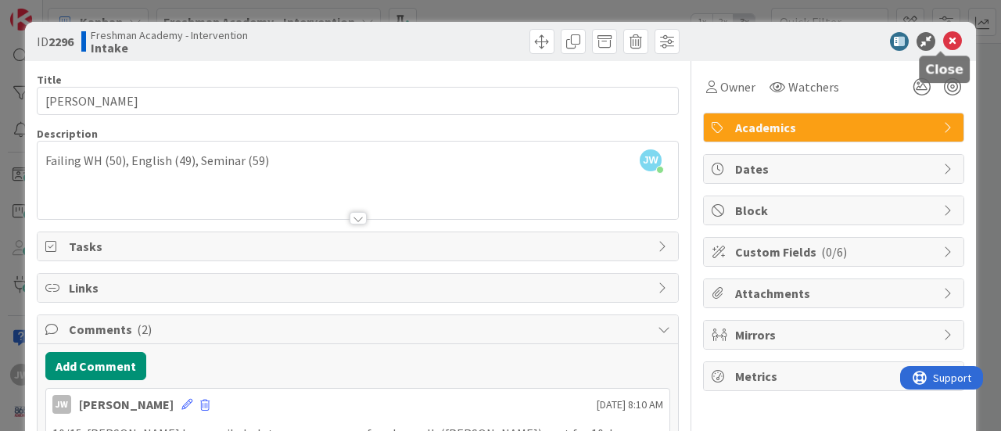
click at [947, 38] on icon at bounding box center [953, 41] width 19 height 19
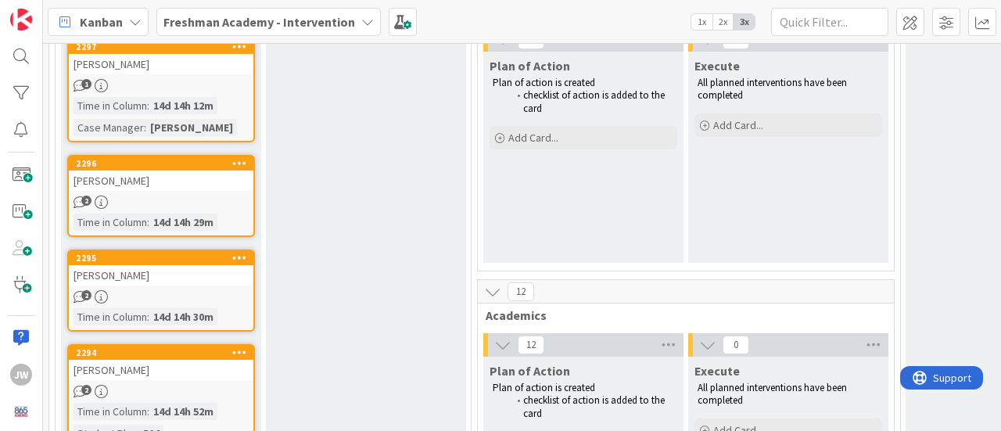
click at [207, 75] on div "2297 [PERSON_NAME] 1 Time in [GEOGRAPHIC_DATA] : 14d 14h 12m Case Manager : [PE…" at bounding box center [161, 90] width 188 height 104
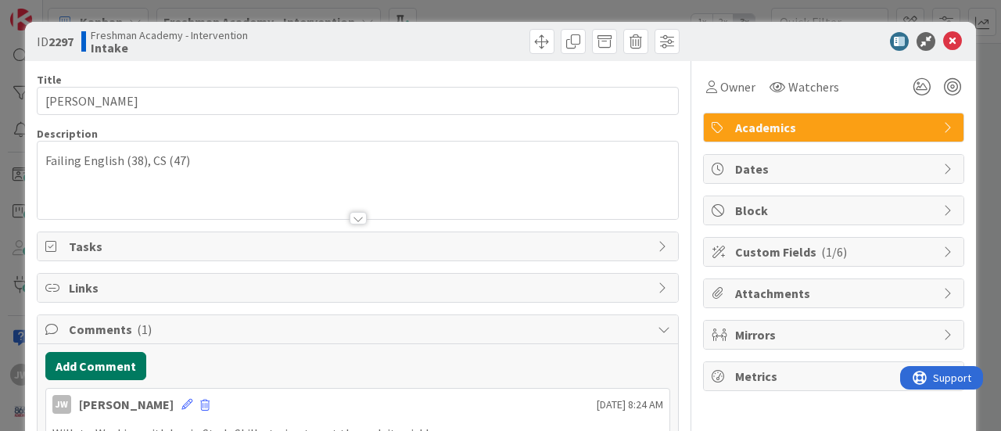
click at [107, 358] on button "Add Comment" at bounding box center [95, 366] width 101 height 28
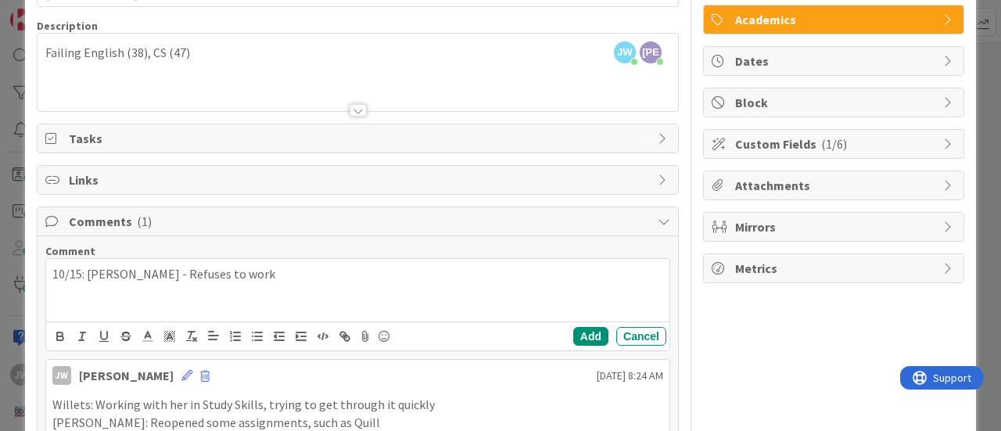
scroll to position [221, 0]
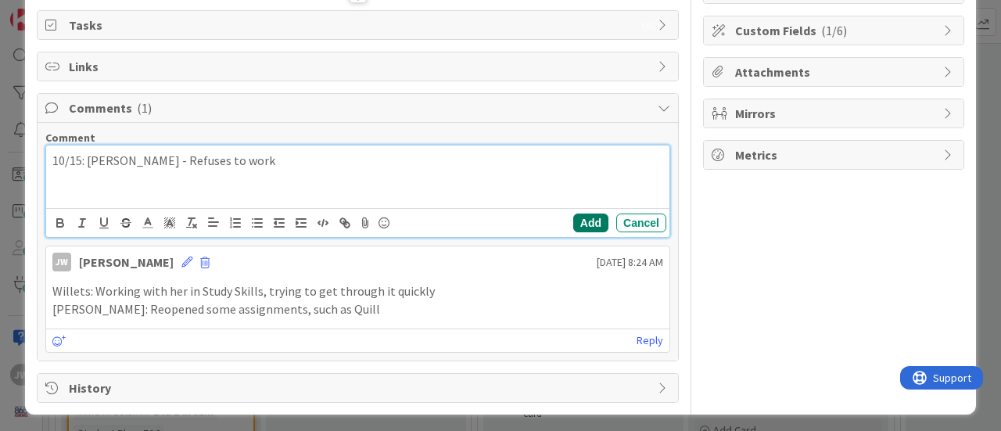
click at [585, 217] on button "Add" at bounding box center [590, 223] width 35 height 19
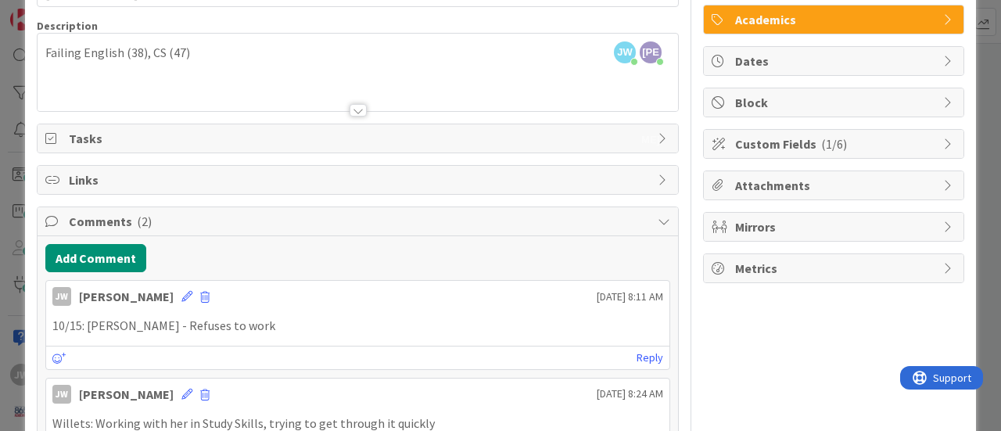
scroll to position [0, 0]
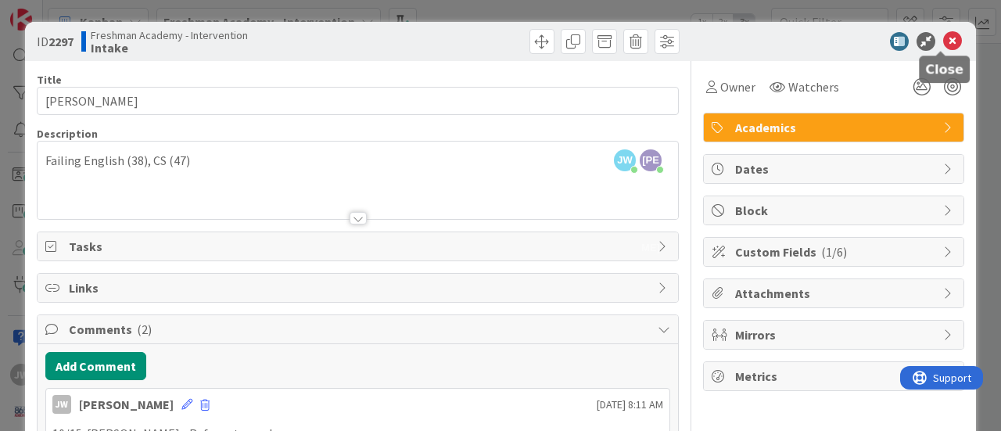
click at [948, 38] on icon at bounding box center [953, 41] width 19 height 19
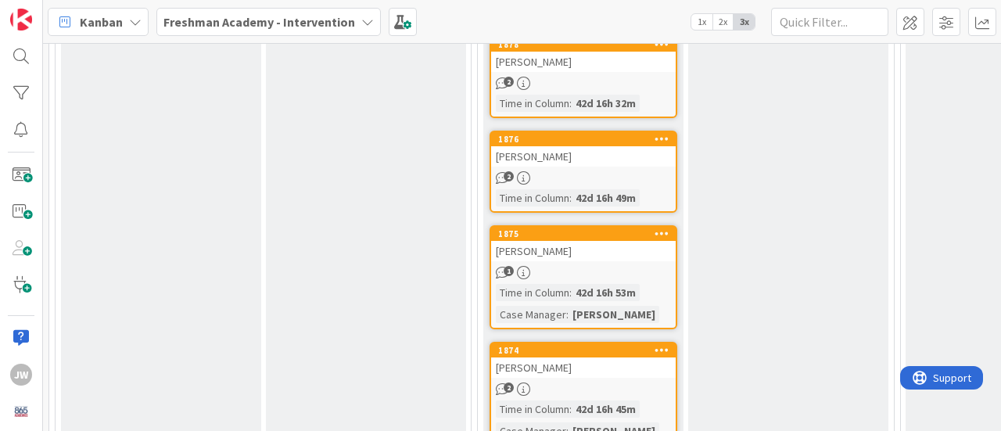
scroll to position [1095, 0]
